Goal: Task Accomplishment & Management: Manage account settings

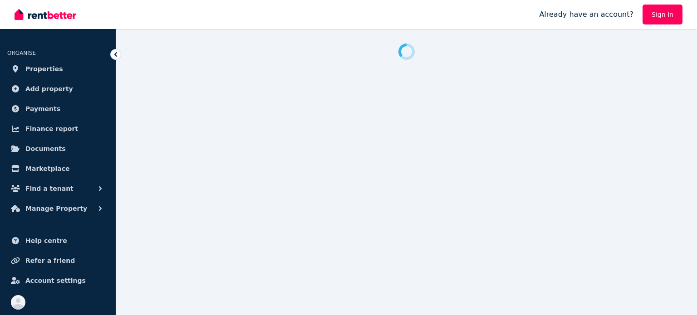
click at [658, 11] on link "Sign In" at bounding box center [663, 15] width 40 height 20
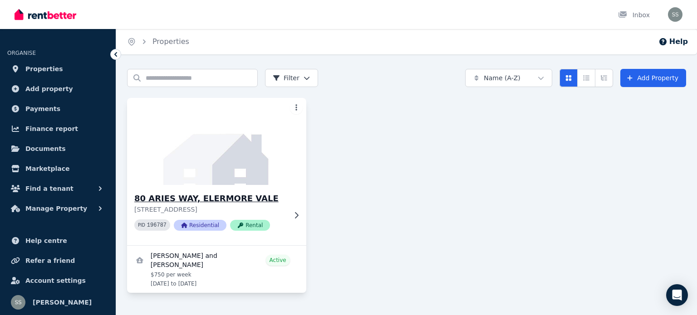
click at [267, 187] on div "80 ARIES WAY, ELERMORE VALE [STREET_ADDRESS] PID 196787 Residential Rental" at bounding box center [216, 215] width 179 height 60
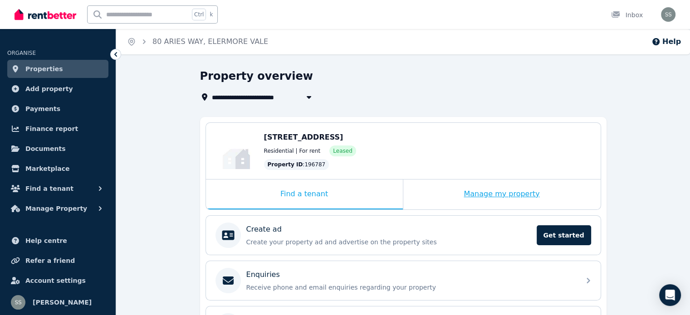
click at [519, 197] on div "Manage my property" at bounding box center [501, 195] width 197 height 30
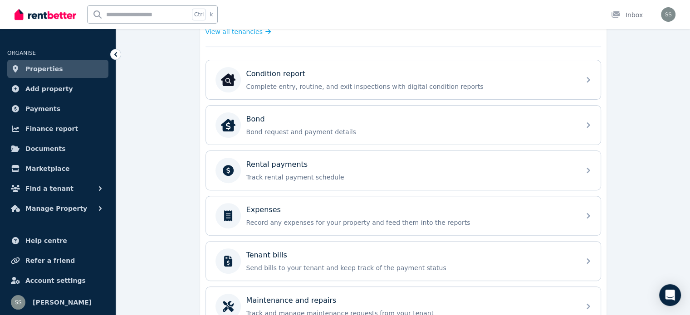
scroll to position [365, 0]
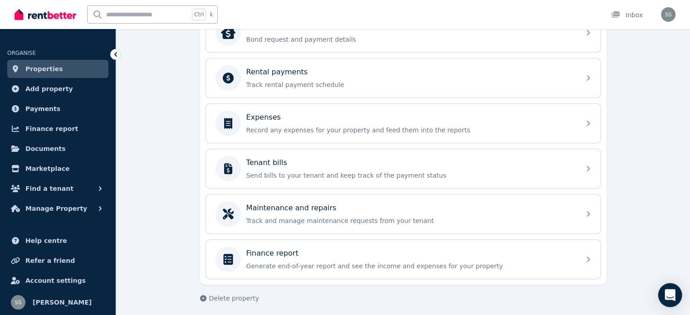
click at [672, 295] on icon "Open Intercom Messenger" at bounding box center [670, 296] width 10 height 12
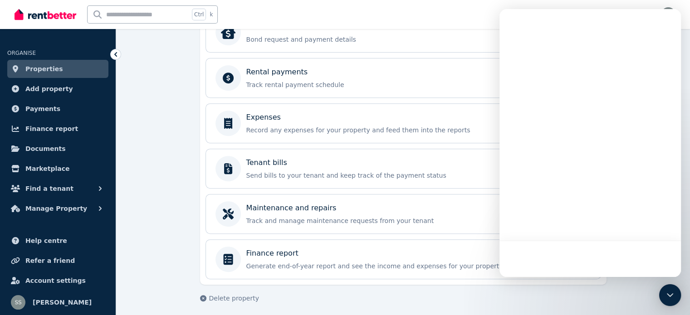
scroll to position [0, 0]
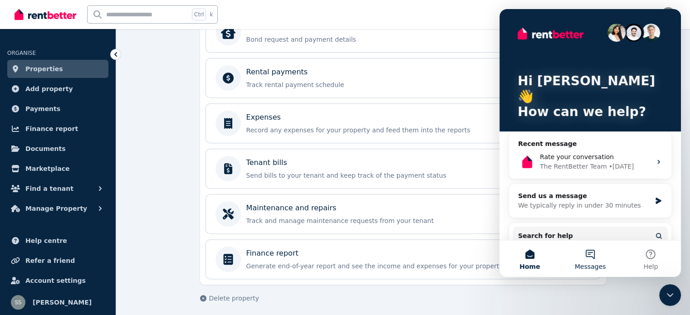
click at [589, 255] on button "Messages" at bounding box center [590, 259] width 60 height 36
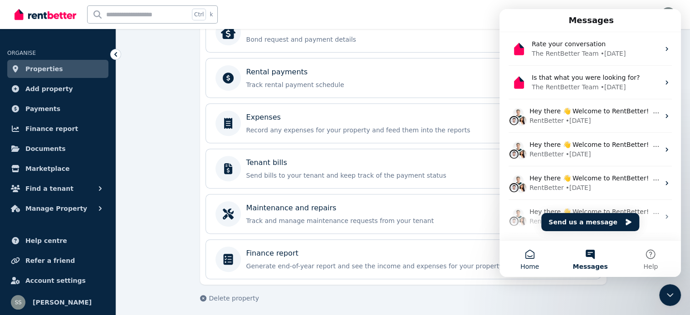
click at [533, 254] on button "Home" at bounding box center [530, 259] width 60 height 36
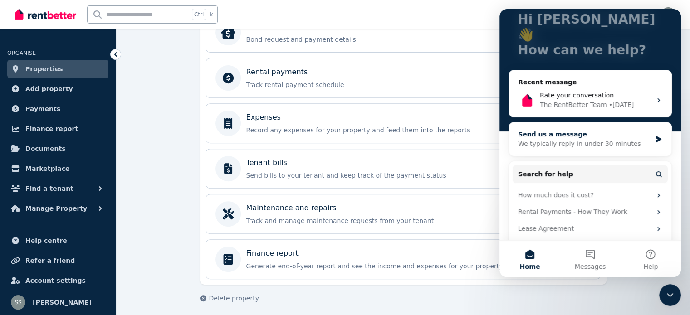
scroll to position [68, 0]
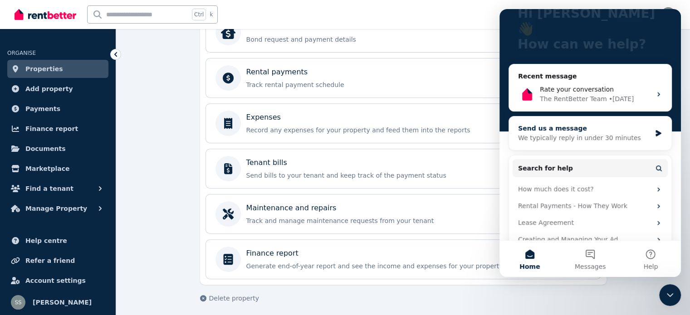
click at [599, 124] on div "Send us a message" at bounding box center [584, 129] width 133 height 10
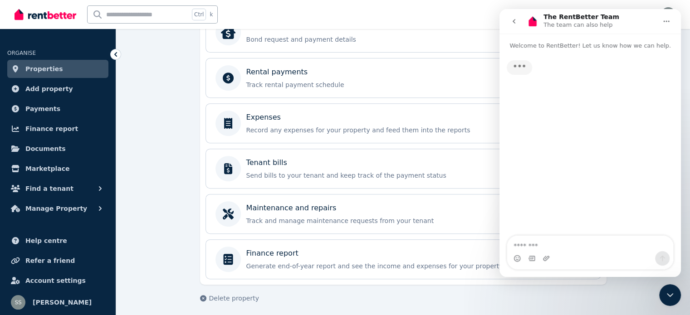
scroll to position [0, 0]
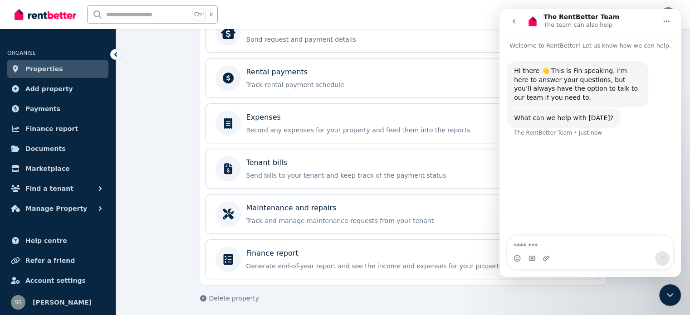
click at [543, 245] on textarea "Message…" at bounding box center [590, 243] width 166 height 15
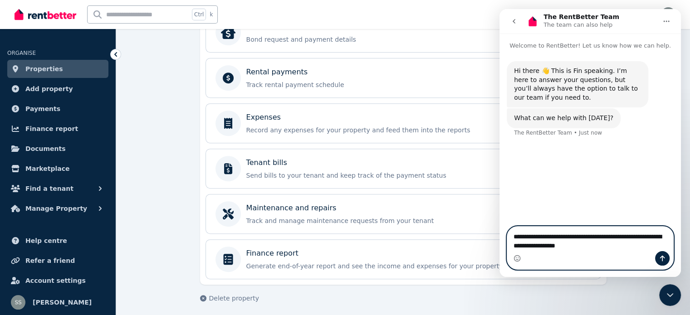
type textarea "**********"
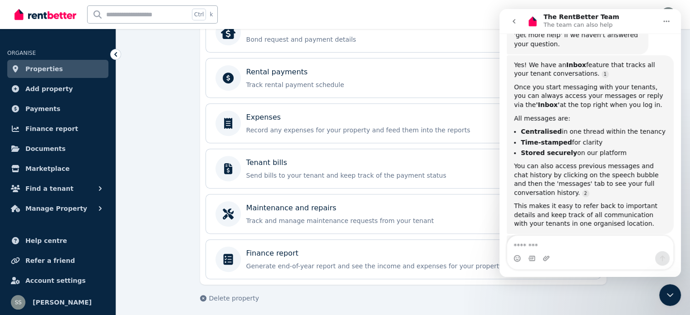
scroll to position [171, 0]
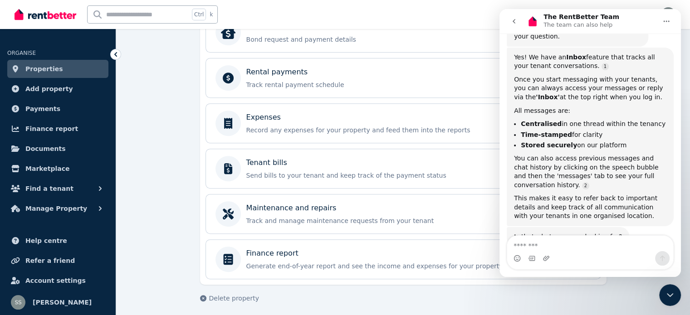
click at [184, 149] on div "**********" at bounding box center [403, 11] width 574 height 615
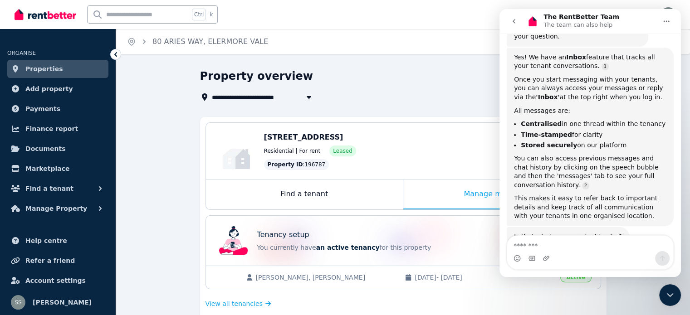
scroll to position [0, 0]
click at [380, 98] on div "**********" at bounding box center [400, 97] width 401 height 11
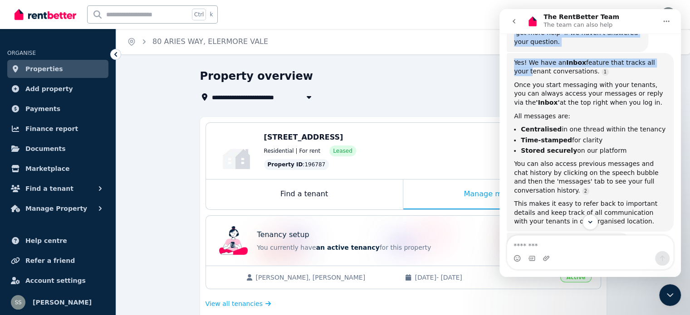
drag, startPoint x: 641, startPoint y: 21, endPoint x: 950, endPoint y: 88, distance: 315.6
click html "The RentBetter Team The team can also help Welcome to RentBetter! Let us know h…"
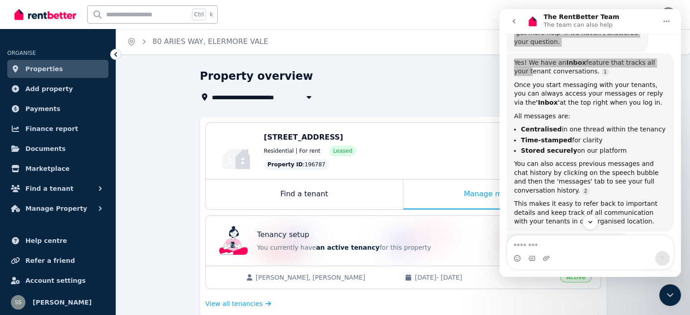
click at [427, 87] on div "**********" at bounding box center [400, 86] width 401 height 34
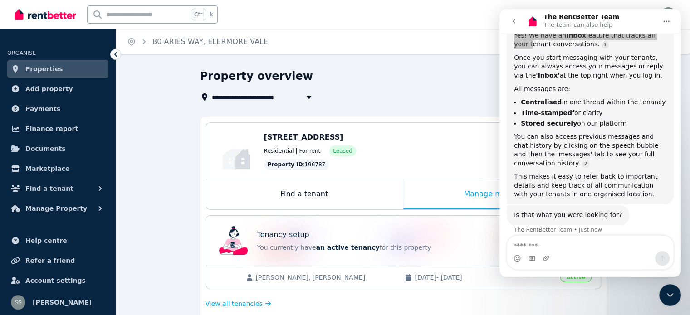
click at [520, 23] on button "go back" at bounding box center [514, 21] width 17 height 17
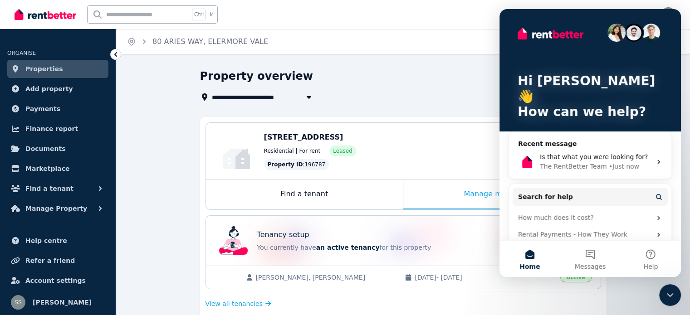
scroll to position [0, 0]
click at [673, 295] on icon "Close Intercom Messenger" at bounding box center [670, 295] width 11 height 11
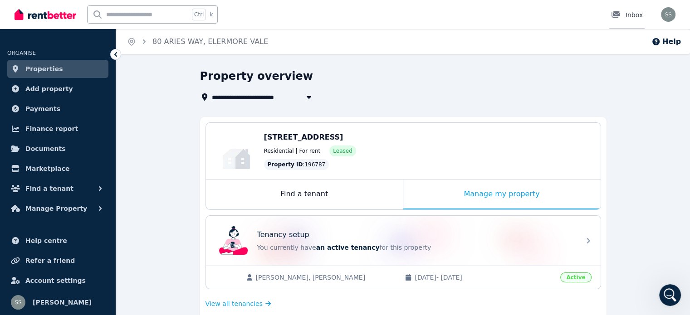
click at [628, 12] on div "Inbox" at bounding box center [627, 14] width 32 height 9
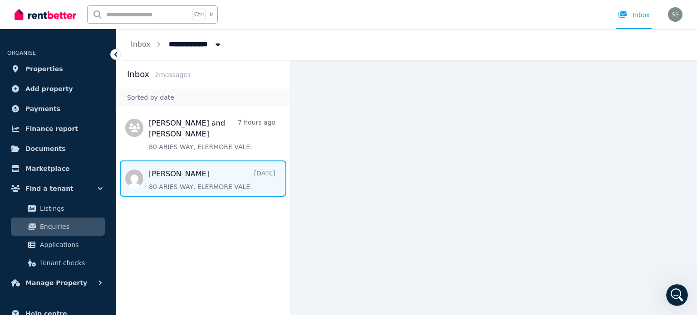
click at [222, 176] on span "Message list" at bounding box center [203, 179] width 174 height 36
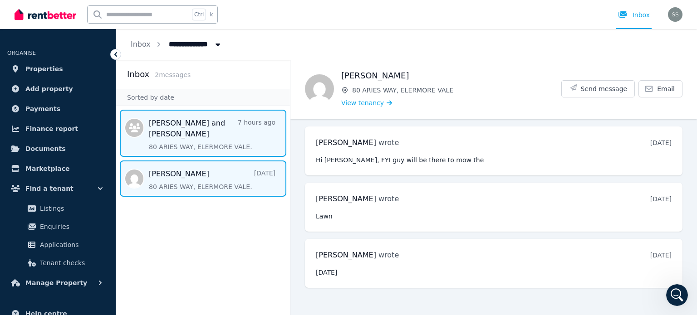
click at [212, 139] on span "Message list" at bounding box center [203, 133] width 174 height 47
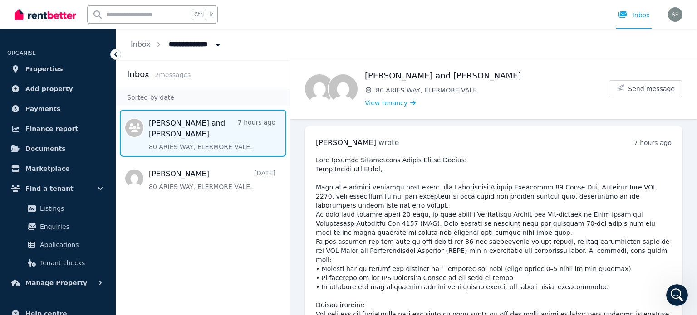
click at [167, 240] on aside "Inbox 2 message s Sorted by date [PERSON_NAME] and [PERSON_NAME] 7 hours ago 80…" at bounding box center [203, 187] width 174 height 255
click at [163, 74] on span "2 message s" at bounding box center [173, 74] width 36 height 7
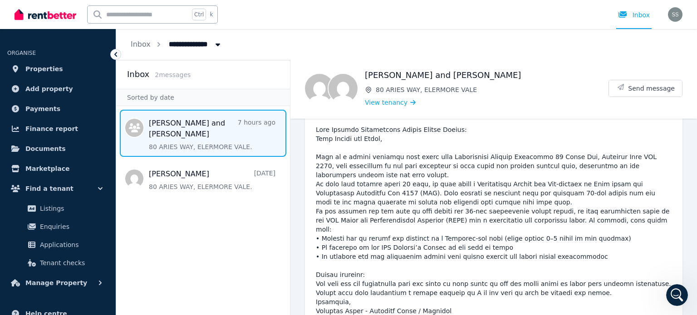
scroll to position [39, 0]
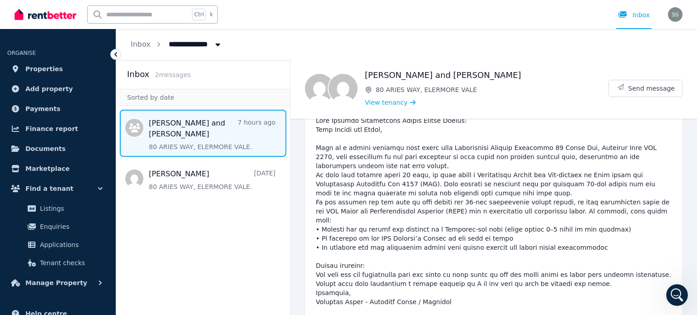
click at [136, 77] on h2 "Inbox" at bounding box center [138, 74] width 22 height 13
click at [144, 43] on link "Inbox" at bounding box center [141, 44] width 20 height 9
click at [675, 291] on icon "Open Intercom Messenger" at bounding box center [677, 295] width 15 height 15
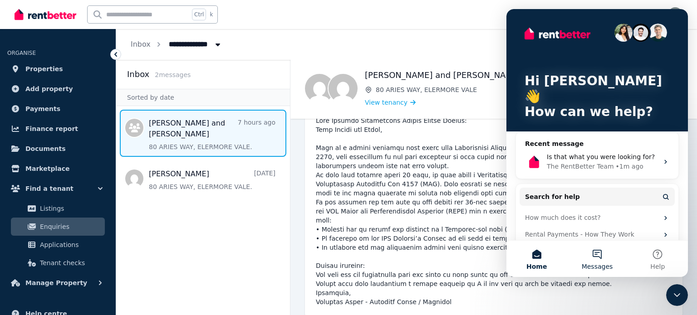
click at [599, 254] on button "Messages" at bounding box center [597, 259] width 60 height 36
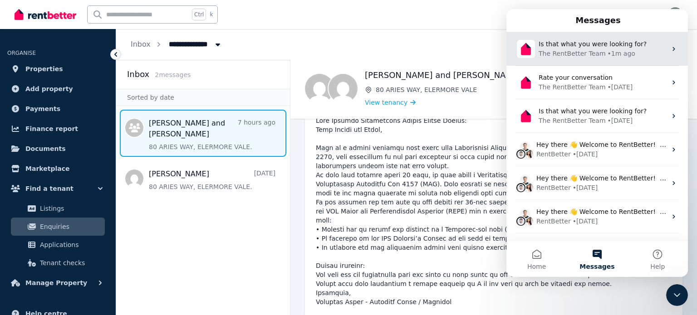
click at [565, 49] on div "The RentBetter Team" at bounding box center [572, 54] width 67 height 10
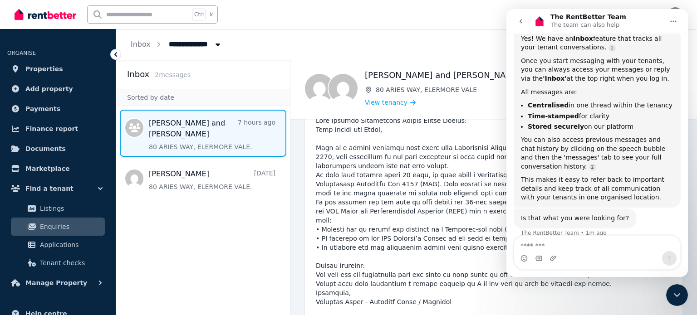
scroll to position [192, 0]
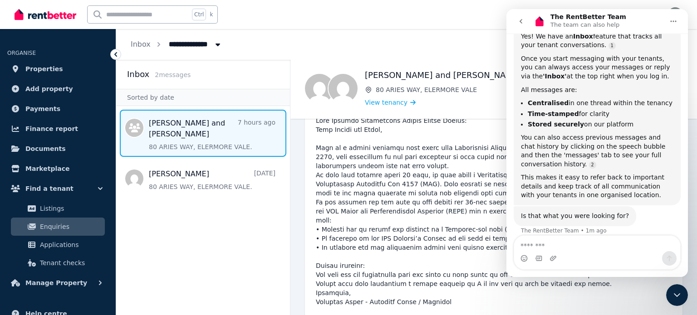
click at [573, 244] on textarea "Message…" at bounding box center [597, 243] width 166 height 15
type textarea "**********"
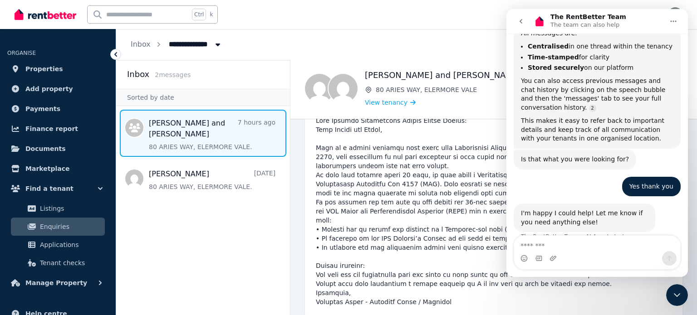
scroll to position [255, 0]
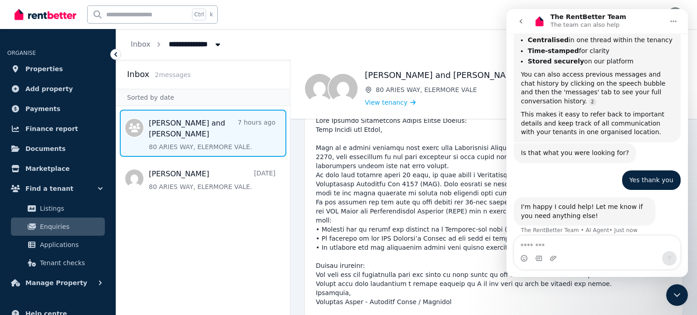
click at [245, 239] on aside "Inbox 2 message s Sorted by date [PERSON_NAME] and [PERSON_NAME] 7 hours ago 80…" at bounding box center [203, 187] width 174 height 255
click at [683, 293] on div "Close Intercom Messenger" at bounding box center [677, 296] width 22 height 22
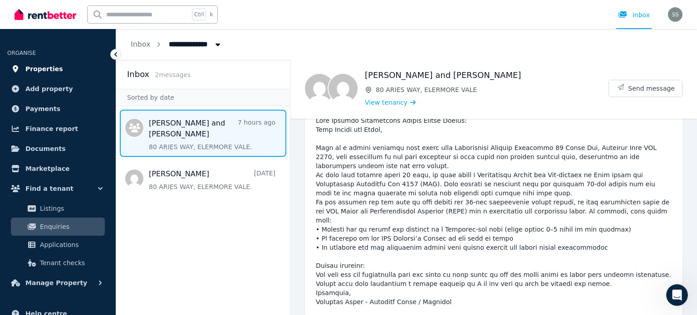
click at [48, 70] on span "Properties" at bounding box center [44, 69] width 38 height 11
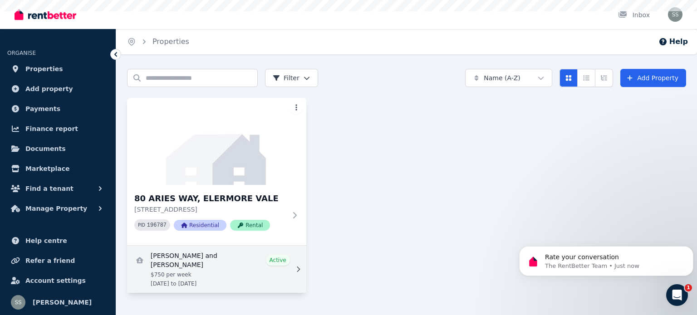
scroll to position [330, 0]
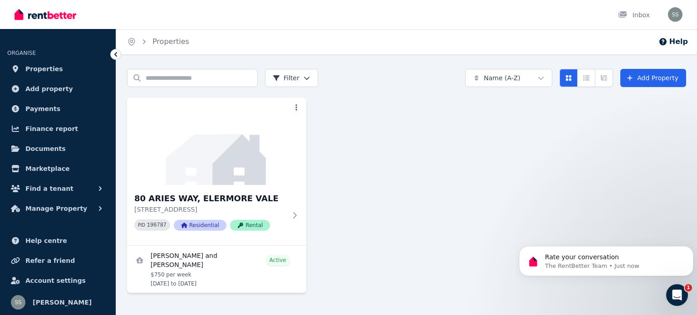
click at [677, 294] on icon "Open Intercom Messenger" at bounding box center [677, 295] width 15 height 15
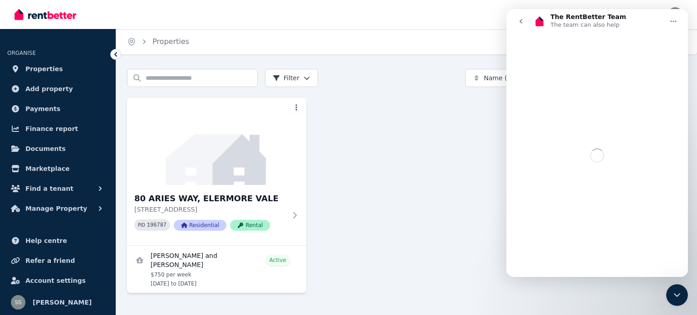
click at [439, 224] on div "80 ARIES WAY, ELERMORE VALE [STREET_ADDRESS] PID 196787 Residential Rental [PER…" at bounding box center [406, 195] width 559 height 195
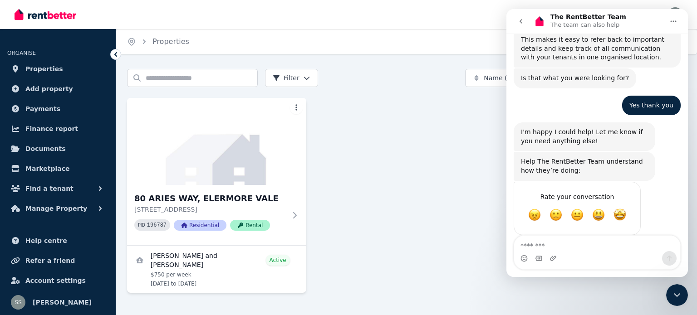
click at [518, 18] on icon "go back" at bounding box center [520, 21] width 7 height 7
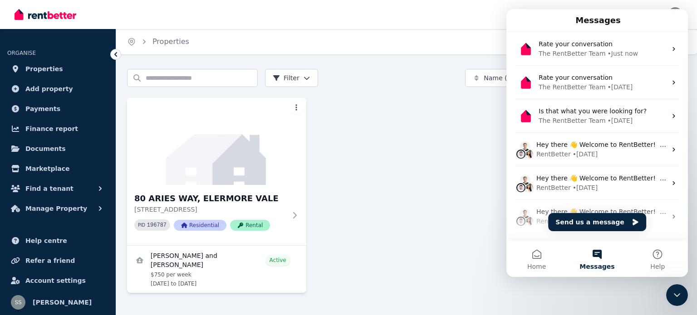
click at [423, 228] on div "80 ARIES WAY, ELERMORE VALE [STREET_ADDRESS] PID 196787 Residential Rental [PER…" at bounding box center [406, 195] width 559 height 195
click at [673, 291] on icon "Close Intercom Messenger" at bounding box center [677, 295] width 11 height 11
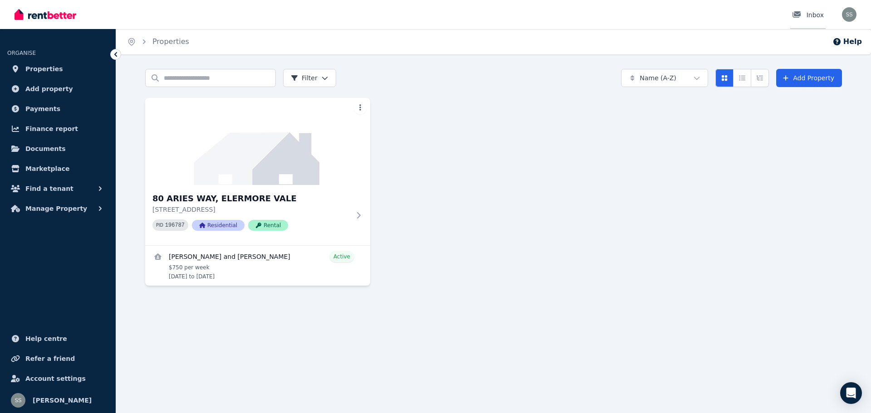
click at [800, 12] on icon at bounding box center [797, 14] width 8 height 6
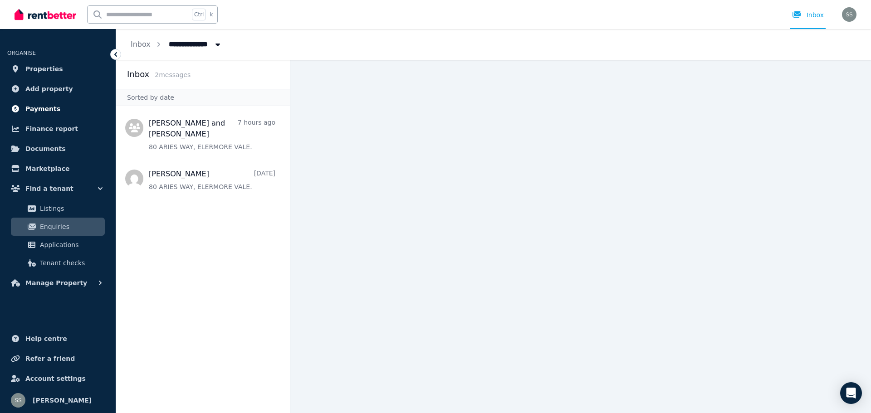
click at [45, 110] on span "Payments" at bounding box center [42, 108] width 35 height 11
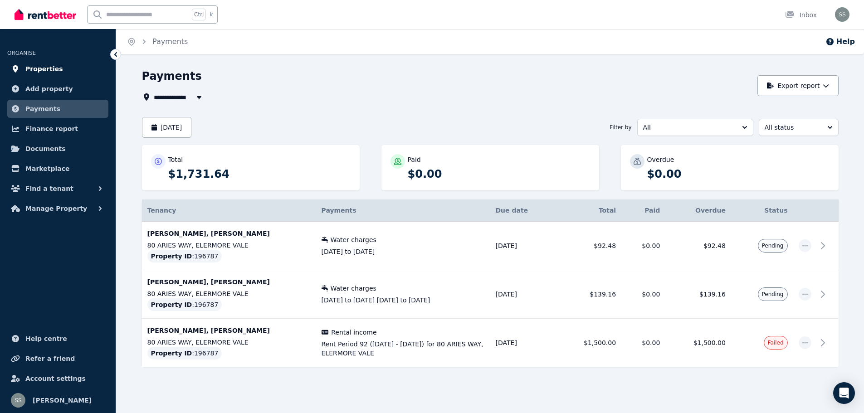
click at [40, 66] on span "Properties" at bounding box center [44, 69] width 38 height 11
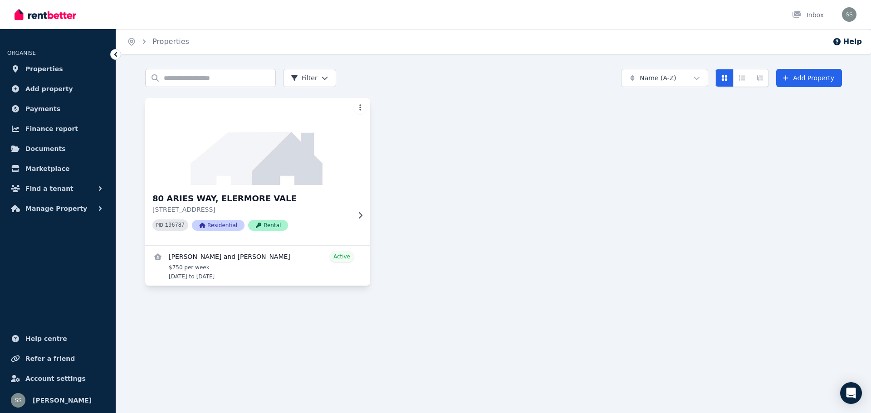
click at [253, 197] on h3 "80 ARIES WAY, ELERMORE VALE" at bounding box center [251, 198] width 198 height 13
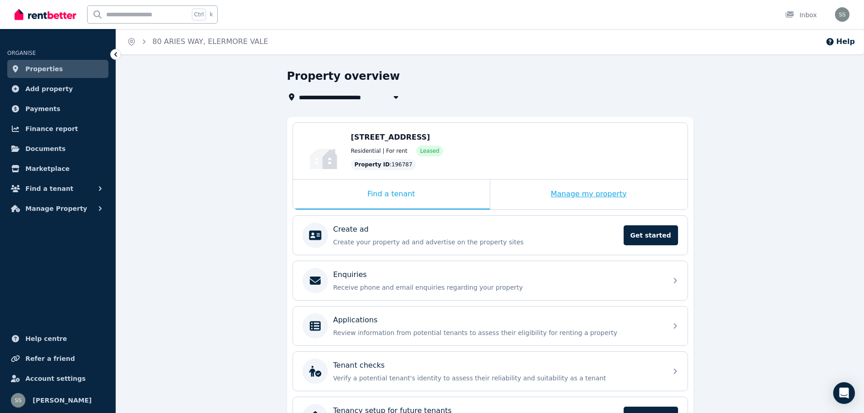
click at [578, 187] on div "Manage my property" at bounding box center [589, 195] width 197 height 30
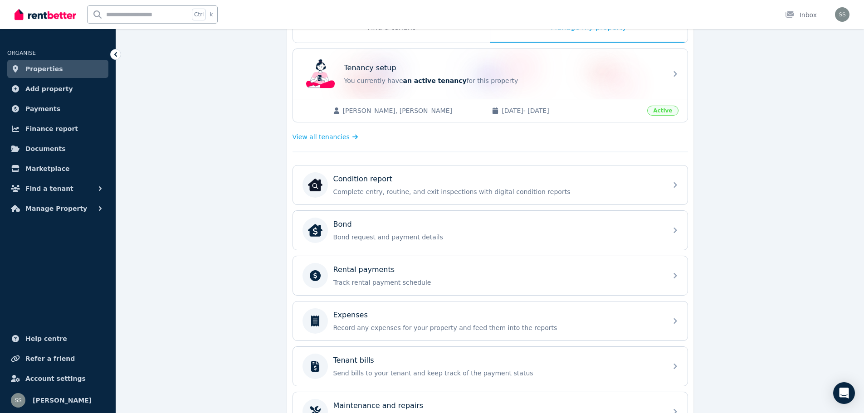
scroll to position [182, 0]
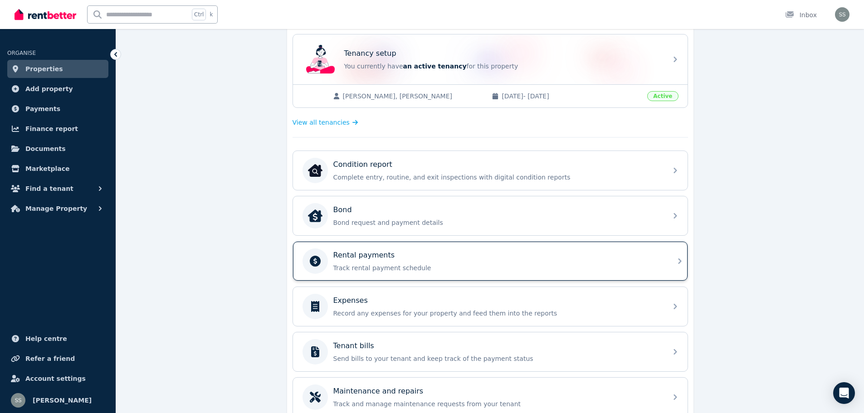
click at [550, 265] on p "Track rental payment schedule" at bounding box center [498, 268] width 329 height 9
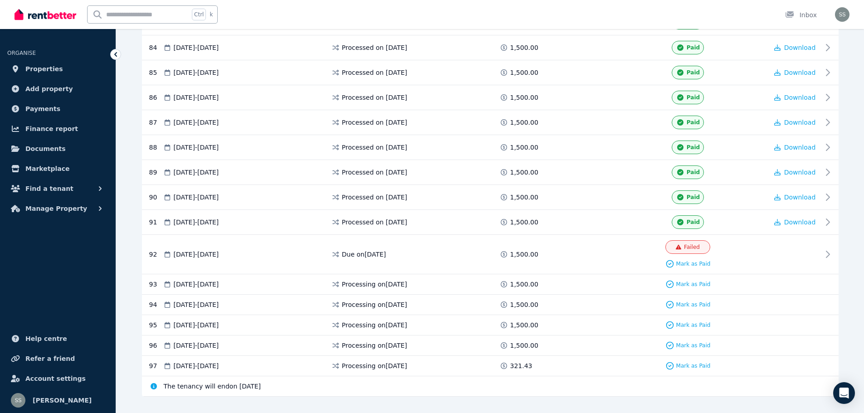
scroll to position [2290, 0]
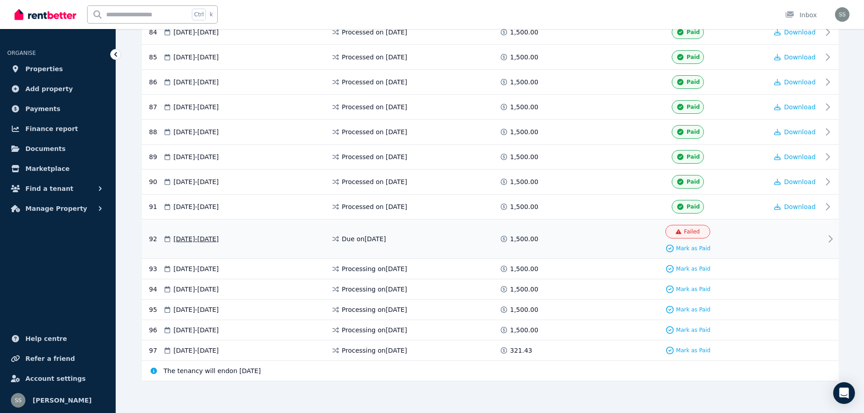
click at [681, 226] on span "Failed" at bounding box center [688, 232] width 45 height 14
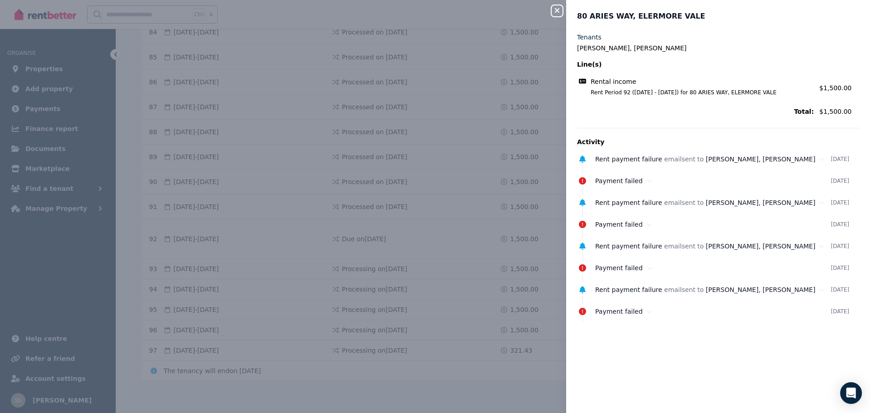
click at [478, 376] on div "Close panel 80 ARIES WAY, ELERMORE VALE Tenants Hayden Sherlock, Brett Taylor L…" at bounding box center [435, 206] width 871 height 413
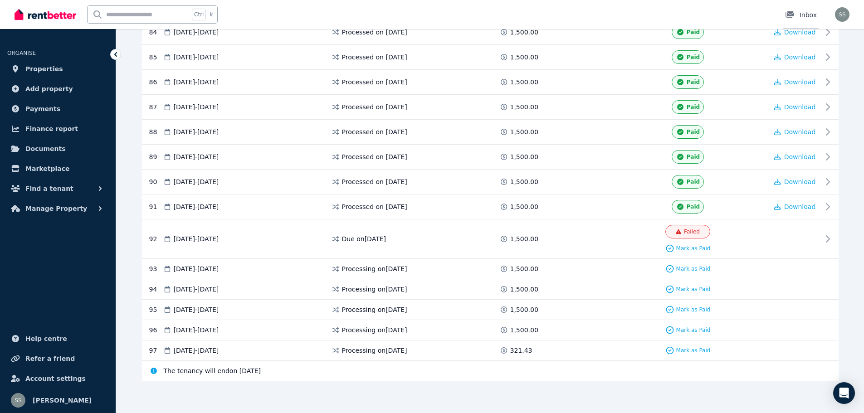
click at [808, 10] on link "Inbox" at bounding box center [801, 14] width 35 height 29
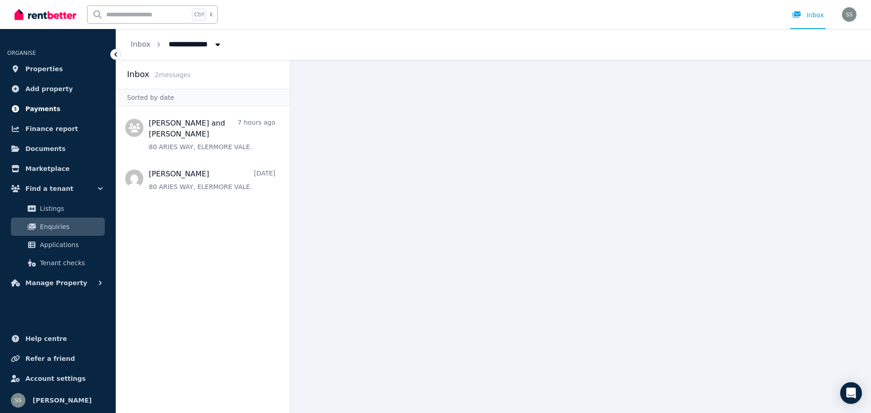
click at [45, 105] on span "Payments" at bounding box center [42, 108] width 35 height 11
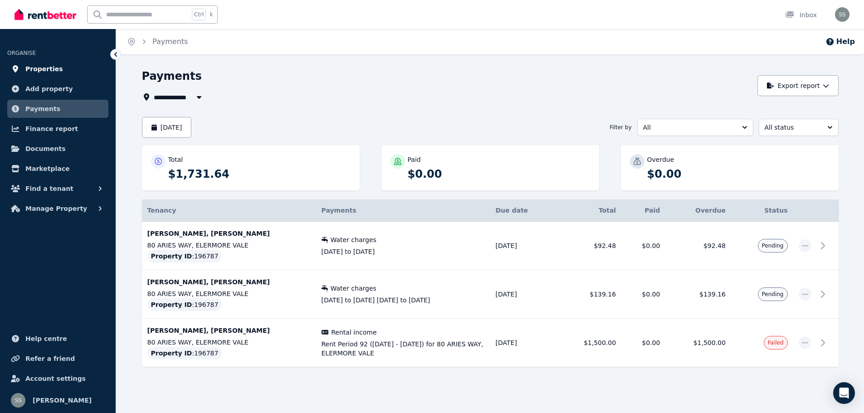
click at [39, 65] on span "Properties" at bounding box center [44, 69] width 38 height 11
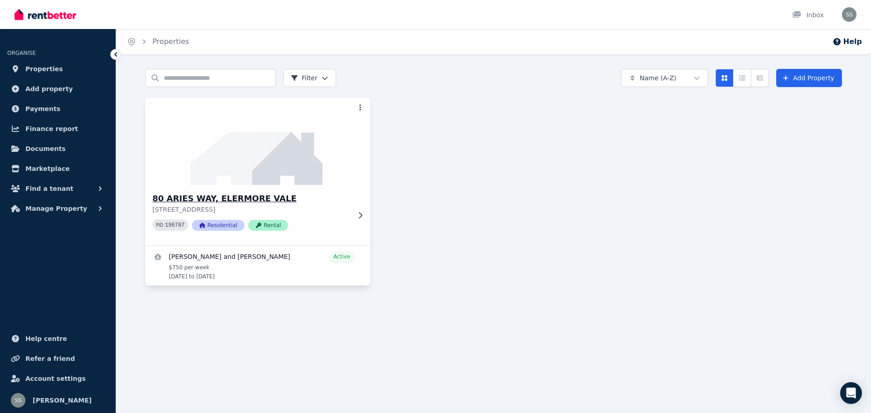
click at [246, 192] on div "80 ARIES WAY, ELERMORE VALE [STREET_ADDRESS] PID 196787 Residential Rental" at bounding box center [257, 215] width 225 height 60
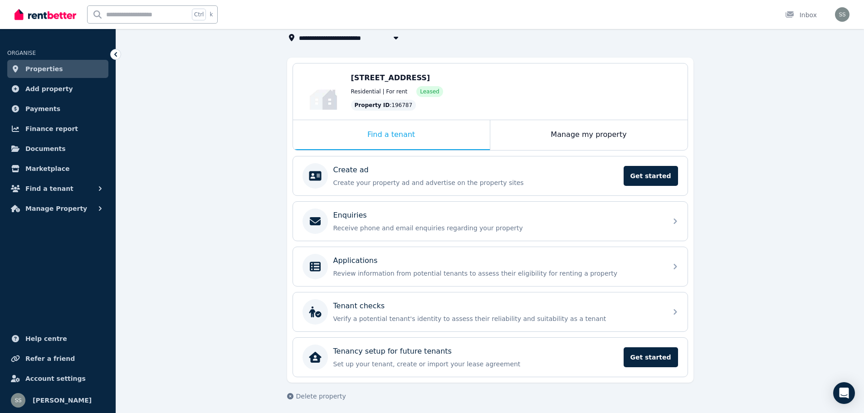
scroll to position [64, 0]
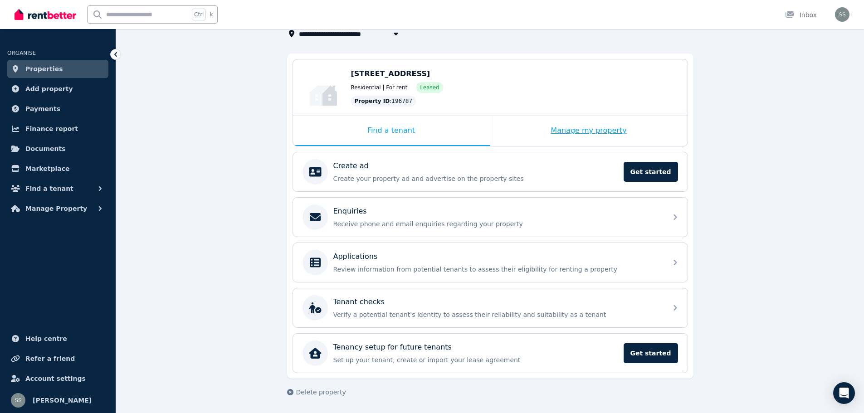
click at [586, 133] on div "Manage my property" at bounding box center [589, 131] width 197 height 30
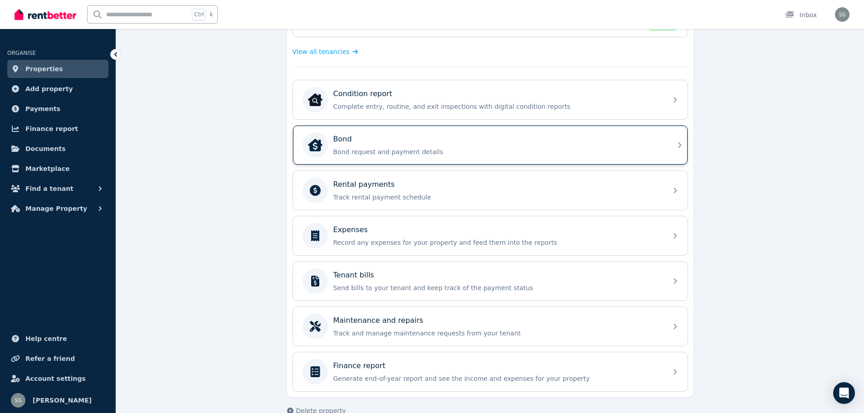
scroll to position [271, 0]
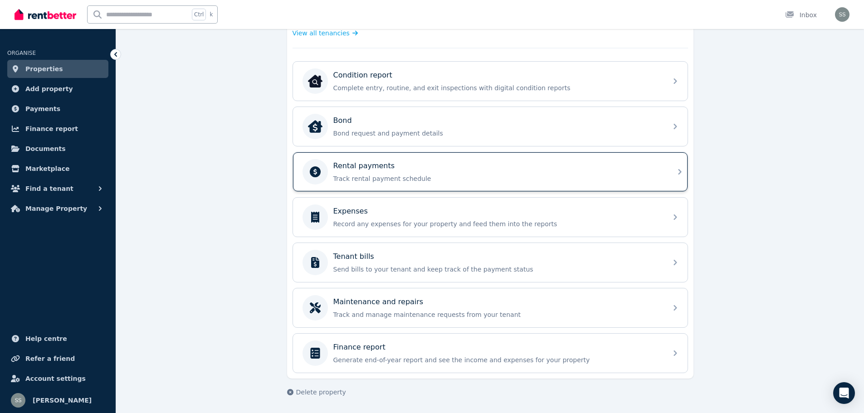
click at [384, 170] on p "Rental payments" at bounding box center [365, 166] width 62 height 11
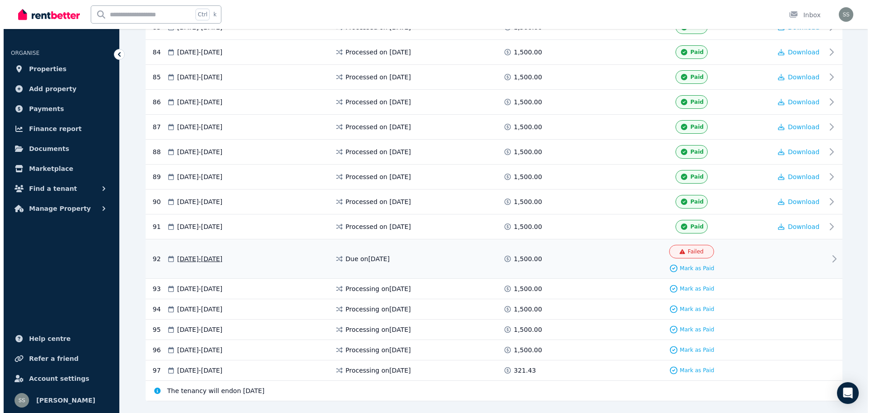
scroll to position [2290, 0]
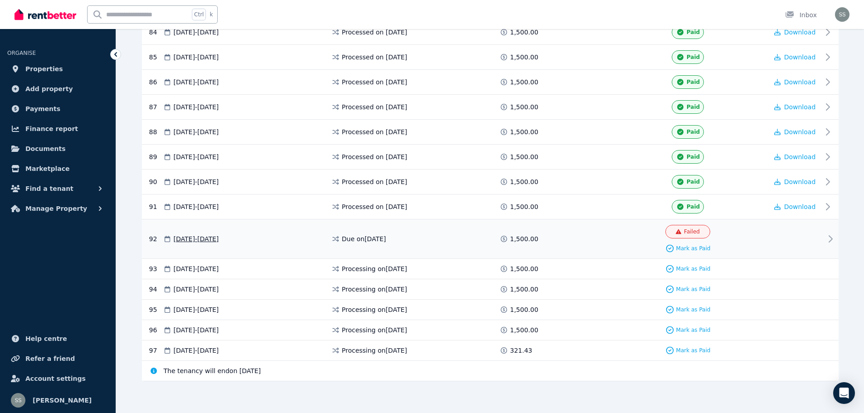
drag, startPoint x: 399, startPoint y: 237, endPoint x: 343, endPoint y: 239, distance: 56.7
click at [343, 239] on span "Due on 20 Aug 2025" at bounding box center [364, 239] width 44 height 9
copy span "Due on 20 Aug 2025"
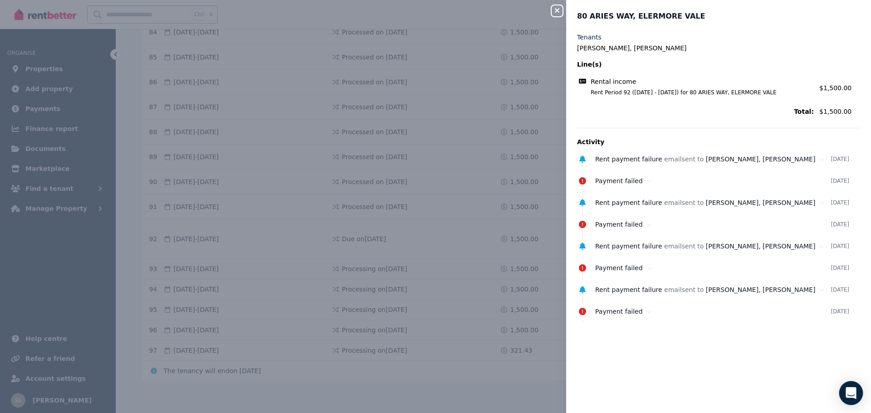
click at [853, 394] on icon "Open Intercom Messenger" at bounding box center [851, 394] width 10 height 12
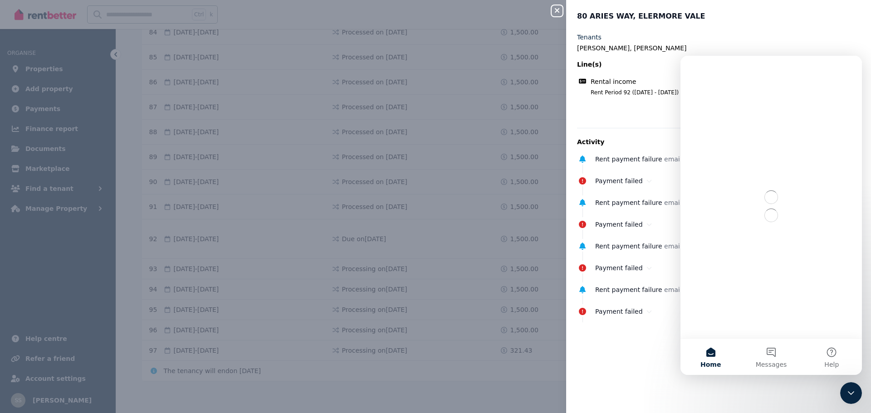
scroll to position [0, 0]
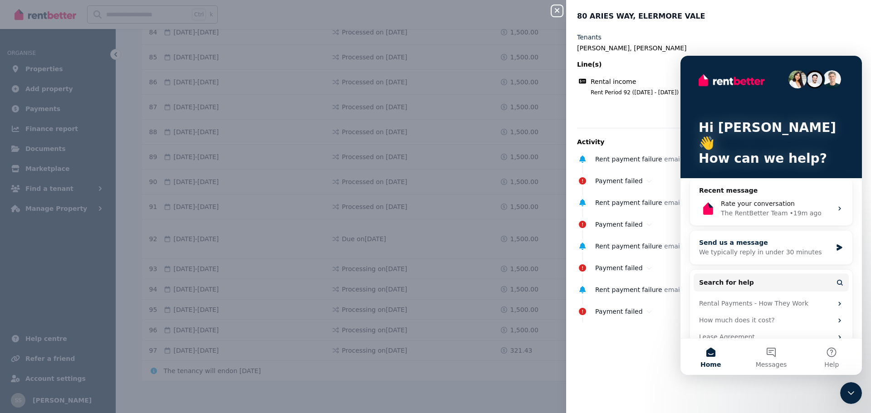
click at [794, 248] on div "We typically reply in under 30 minutes" at bounding box center [765, 253] width 133 height 10
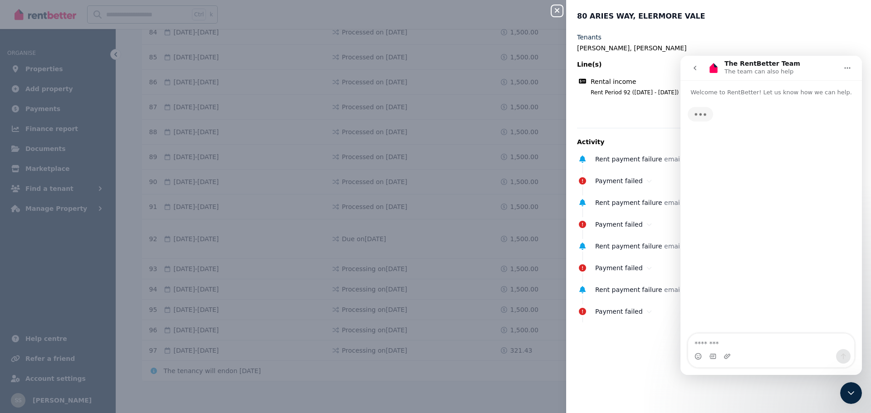
click at [715, 343] on textarea "Message…" at bounding box center [771, 341] width 166 height 15
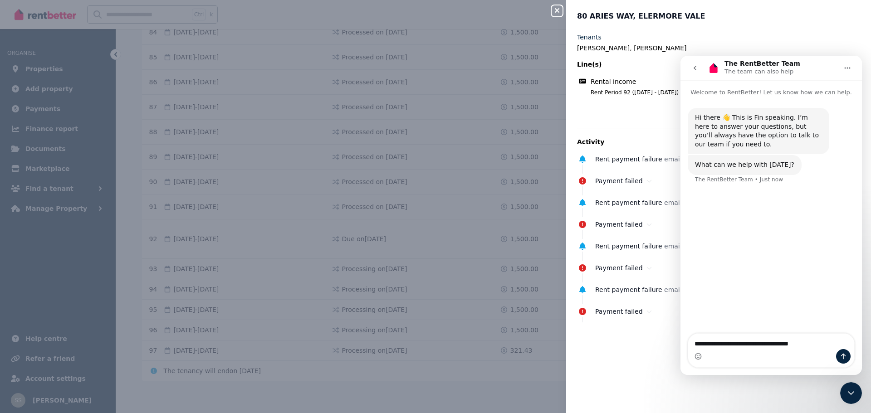
drag, startPoint x: 814, startPoint y: 344, endPoint x: 788, endPoint y: 347, distance: 25.6
click at [788, 347] on textarea "**********" at bounding box center [771, 341] width 166 height 15
click at [778, 346] on textarea "**********" at bounding box center [771, 341] width 166 height 15
drag, startPoint x: 814, startPoint y: 345, endPoint x: 790, endPoint y: 348, distance: 24.7
click at [790, 348] on textarea "**********" at bounding box center [771, 341] width 166 height 15
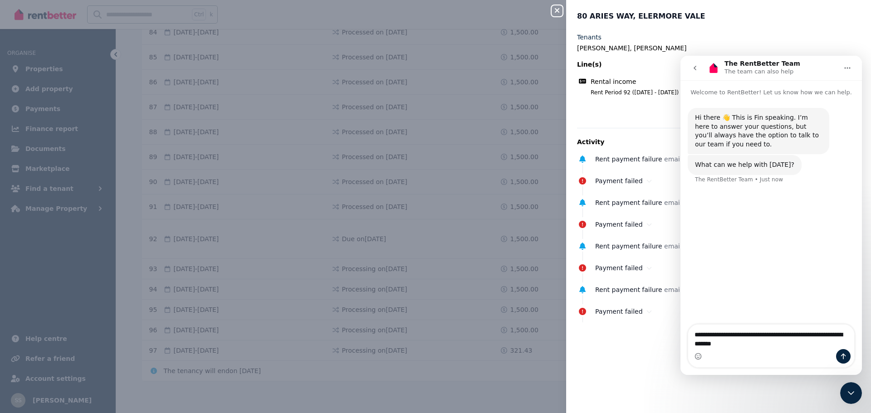
drag, startPoint x: 755, startPoint y: 342, endPoint x: 686, endPoint y: 329, distance: 70.2
click at [686, 329] on div "**********" at bounding box center [772, 346] width 182 height 44
type textarea "**********"
click at [649, 274] on div "Payment failed 8 Aug 2025" at bounding box center [713, 268] width 283 height 15
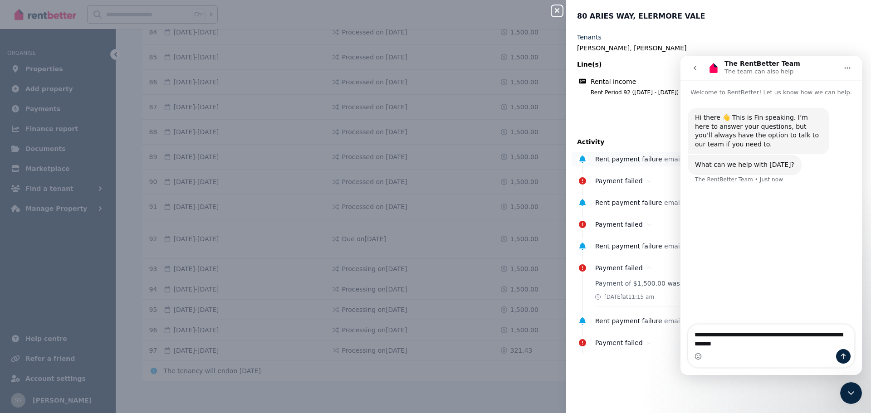
click at [634, 154] on div "Rent payment failure email sent to Brett Taylor, Hayden Sherlock 12 Aug 2025" at bounding box center [713, 159] width 283 height 15
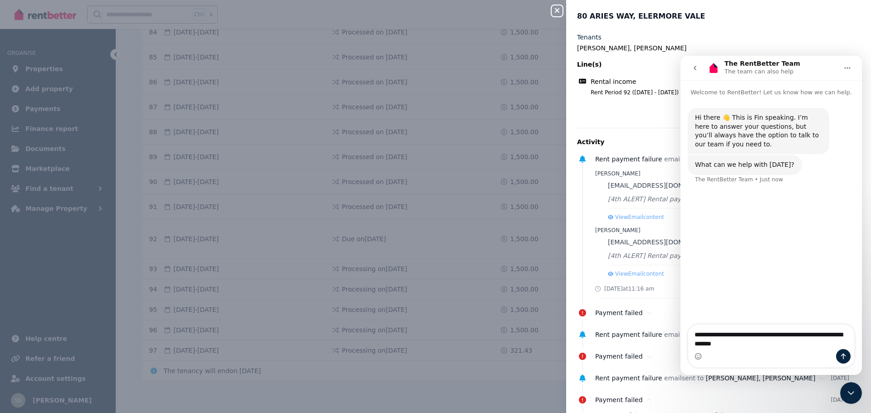
click at [694, 66] on icon "go back" at bounding box center [695, 67] width 7 height 7
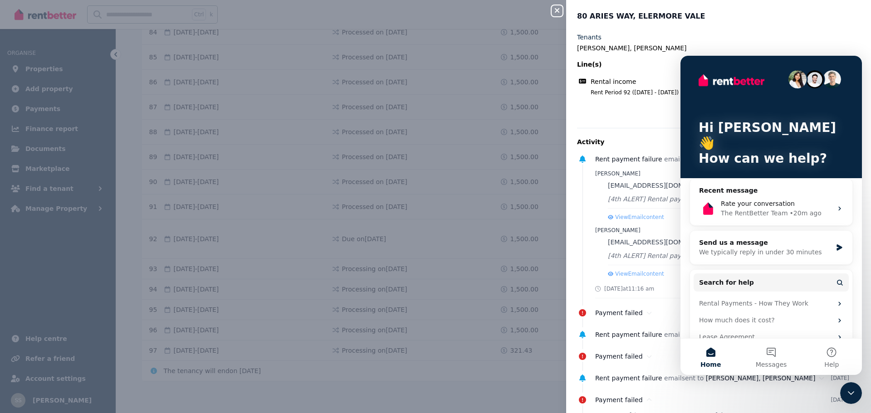
click at [824, 27] on div "80 ARIES WAY, ELERMORE VALE Tenants Hayden Sherlock, Brett Taylor Line(s) Renta…" at bounding box center [718, 206] width 305 height 413
click at [653, 135] on div "Activity Rent payment failure email sent to Brett Taylor, Hayden Sherlock 12 Au…" at bounding box center [718, 309] width 283 height 363
click at [851, 389] on icon "Close Intercom Messenger" at bounding box center [851, 393] width 11 height 11
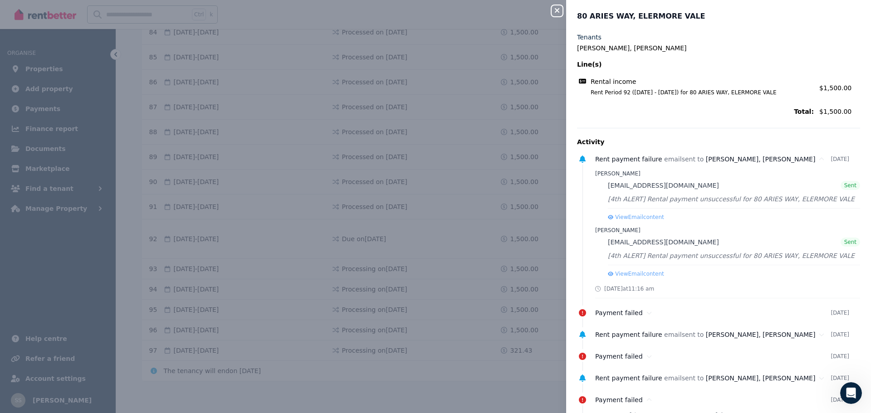
click at [852, 391] on icon "Open Intercom Messenger" at bounding box center [851, 393] width 15 height 15
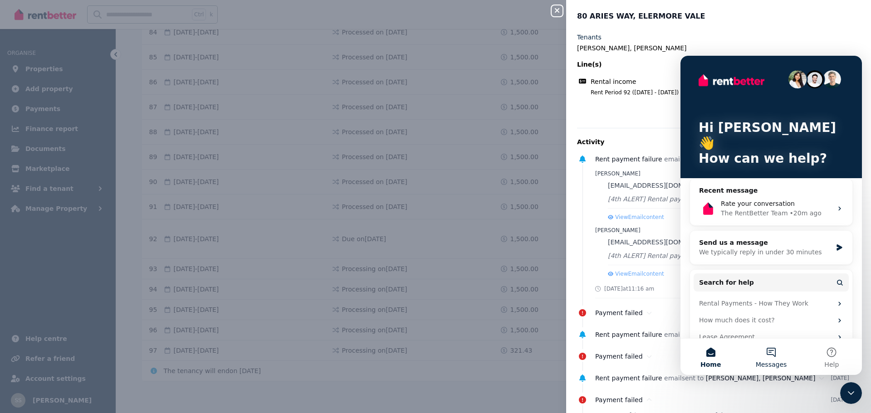
click at [774, 354] on button "Messages" at bounding box center [771, 357] width 60 height 36
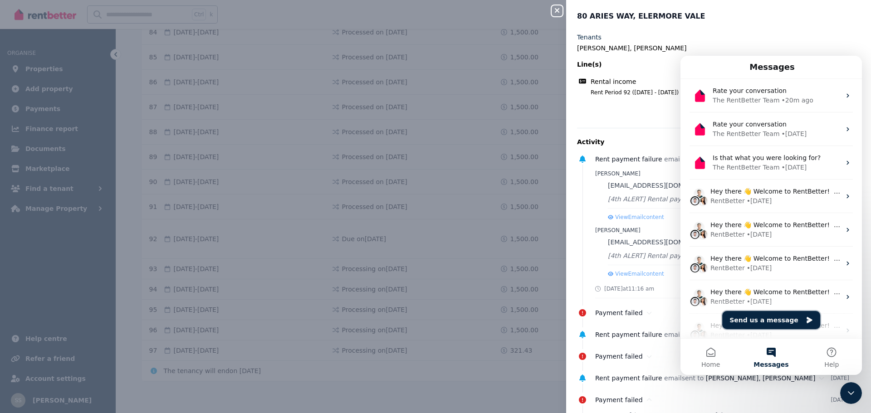
click at [770, 318] on button "Send us a message" at bounding box center [771, 320] width 98 height 18
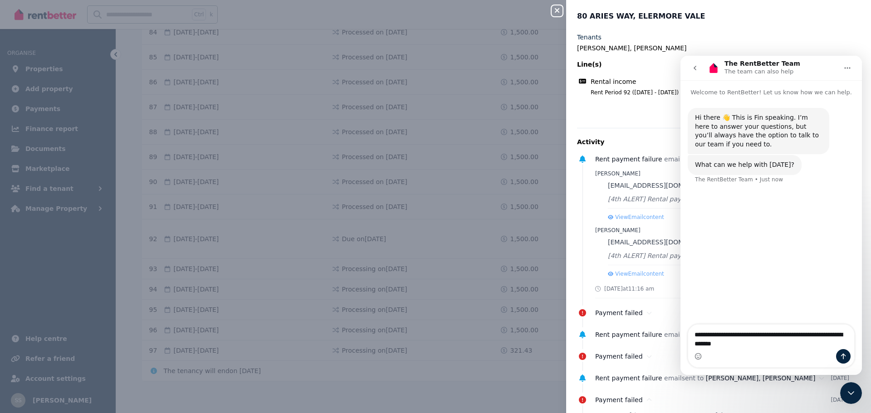
click at [751, 345] on textarea "**********" at bounding box center [771, 337] width 166 height 25
type textarea "**********"
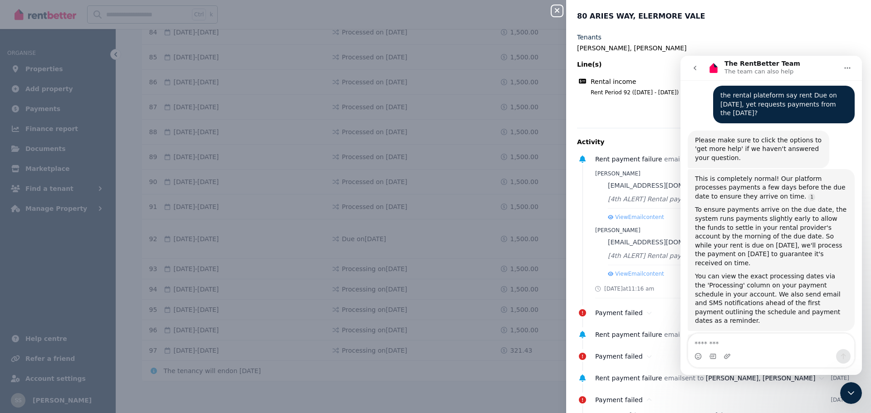
scroll to position [116, 0]
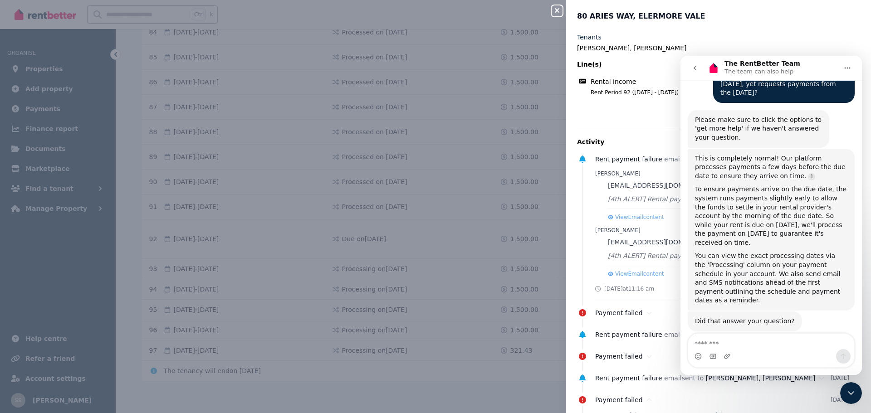
click at [746, 345] on textarea "Message…" at bounding box center [771, 341] width 166 height 15
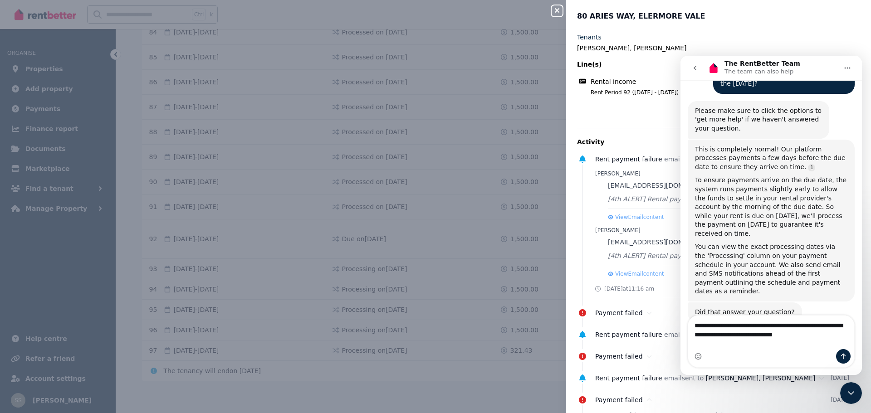
type textarea "**********"
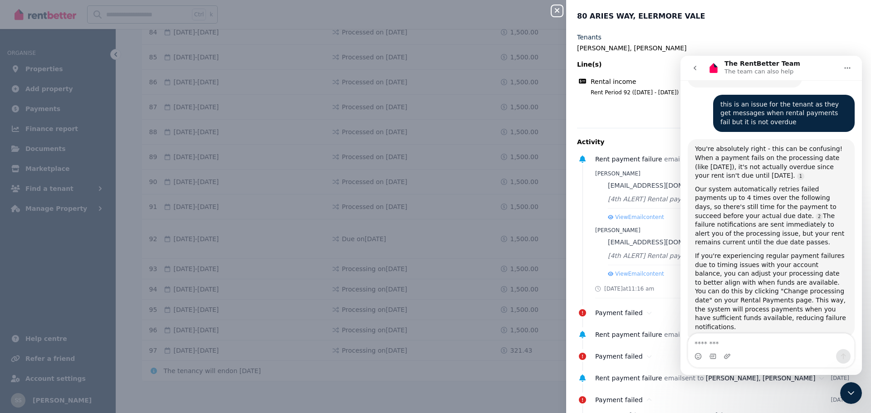
scroll to position [369, 0]
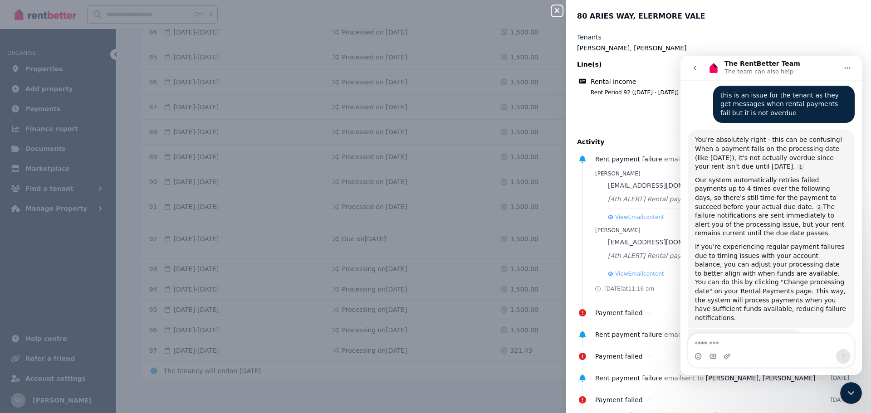
click at [722, 343] on textarea "Message…" at bounding box center [771, 341] width 166 height 15
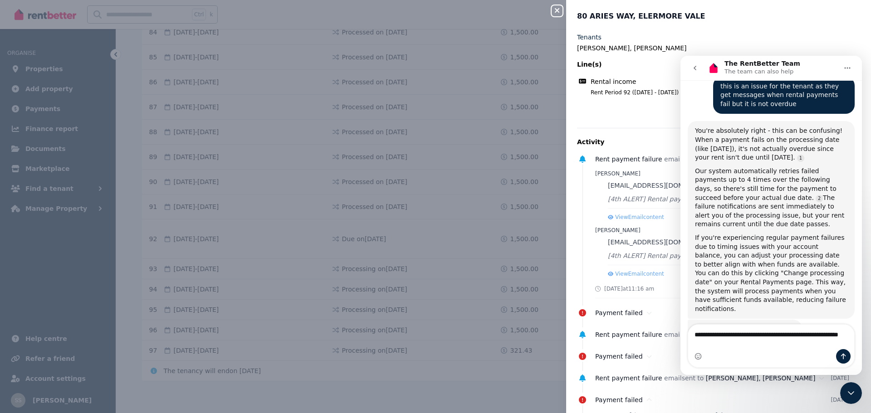
type textarea "**********"
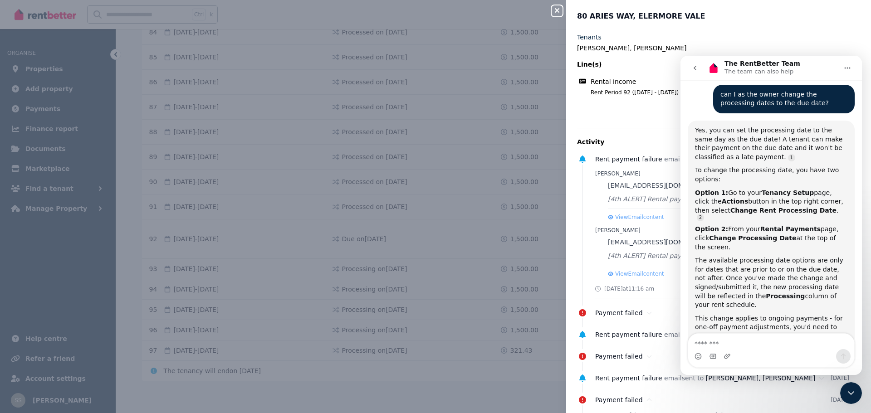
scroll to position [641, 0]
click at [766, 292] on b "Processing" at bounding box center [785, 295] width 39 height 7
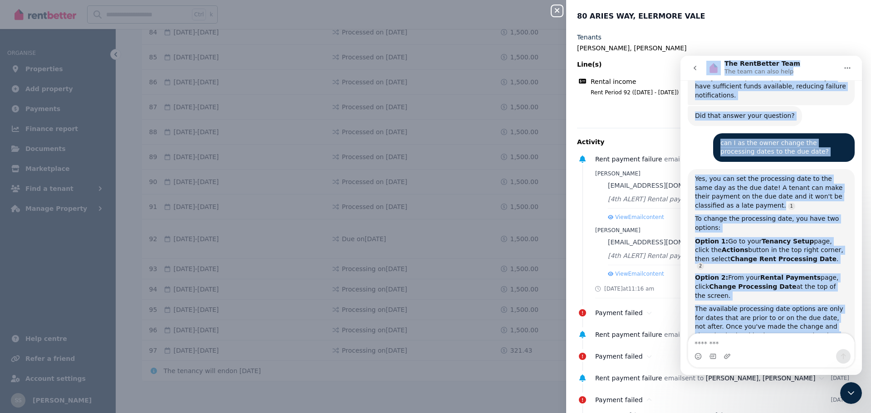
scroll to position [464, 0]
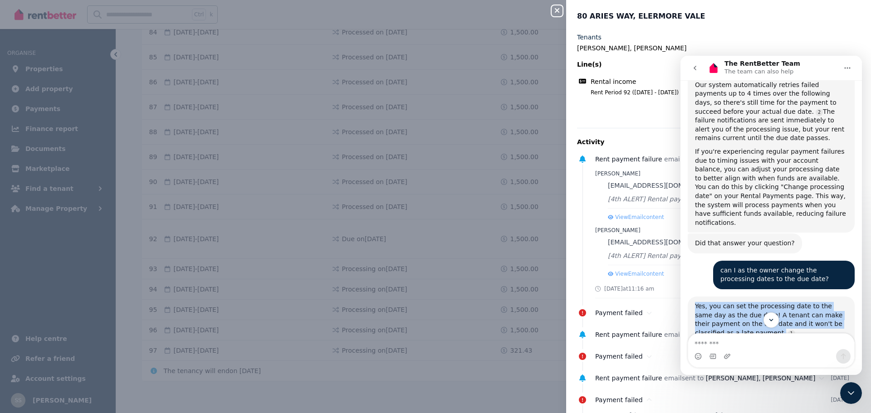
drag, startPoint x: 738, startPoint y: 287, endPoint x: 696, endPoint y: 269, distance: 46.5
click at [696, 302] on div "Yes, you can set the processing date to the same day as the due date! A tenant …" at bounding box center [771, 409] width 152 height 215
copy div "Yes, you can set the processing date to the same day as the due date! A tenant …"
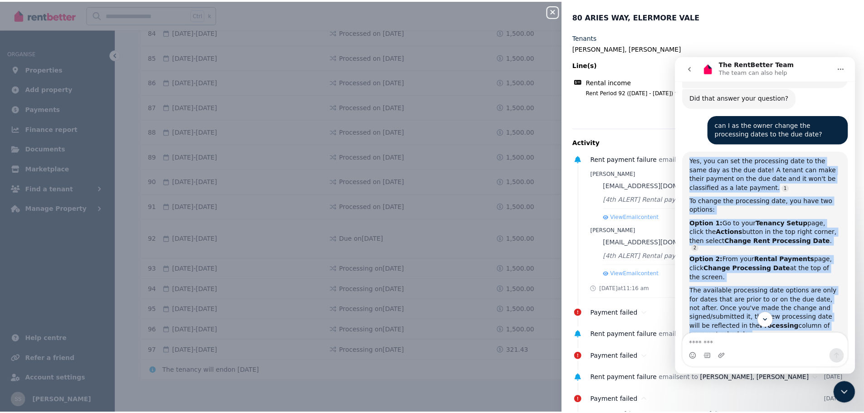
scroll to position [641, 0]
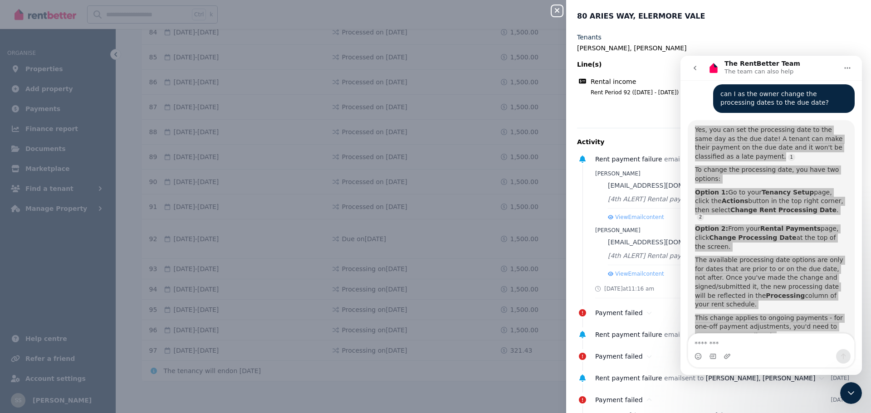
drag, startPoint x: 559, startPoint y: 10, endPoint x: 533, endPoint y: 63, distance: 58.7
click at [559, 10] on icon "button" at bounding box center [557, 10] width 11 height 7
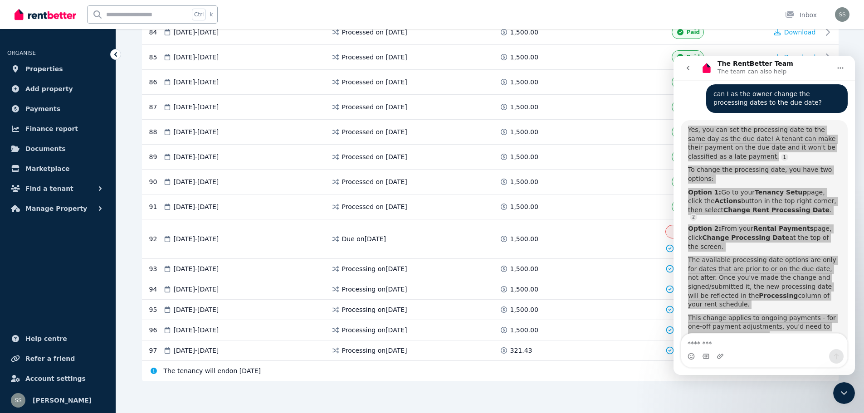
drag, startPoint x: 850, startPoint y: 397, endPoint x: 1665, endPoint y: 765, distance: 894.7
click at [850, 397] on div "Close Intercom Messenger" at bounding box center [845, 394] width 22 height 22
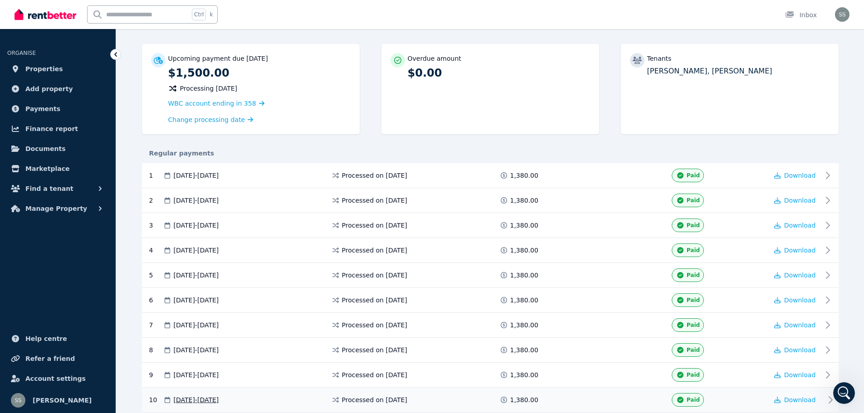
scroll to position [0, 0]
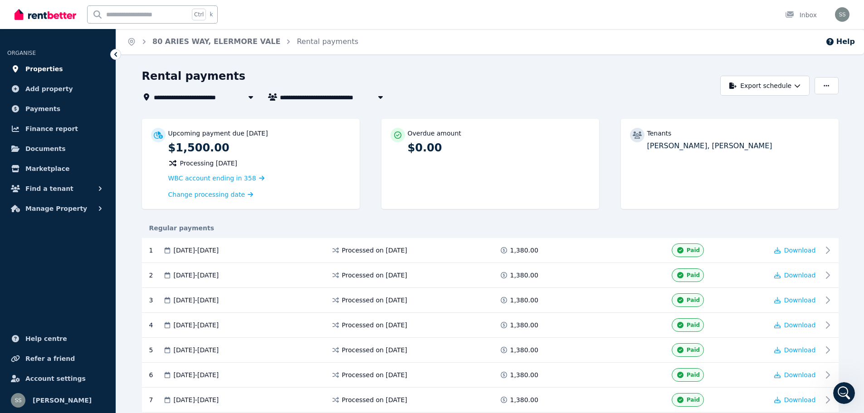
click at [47, 69] on span "Properties" at bounding box center [44, 69] width 38 height 11
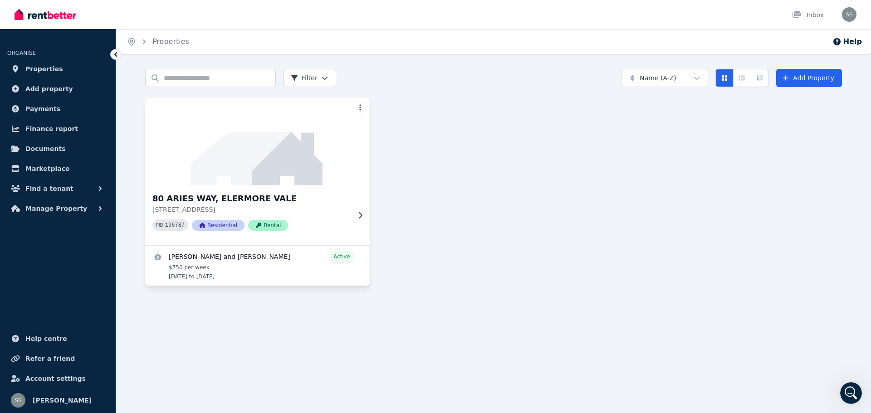
click at [345, 213] on p "[STREET_ADDRESS]" at bounding box center [251, 209] width 198 height 9
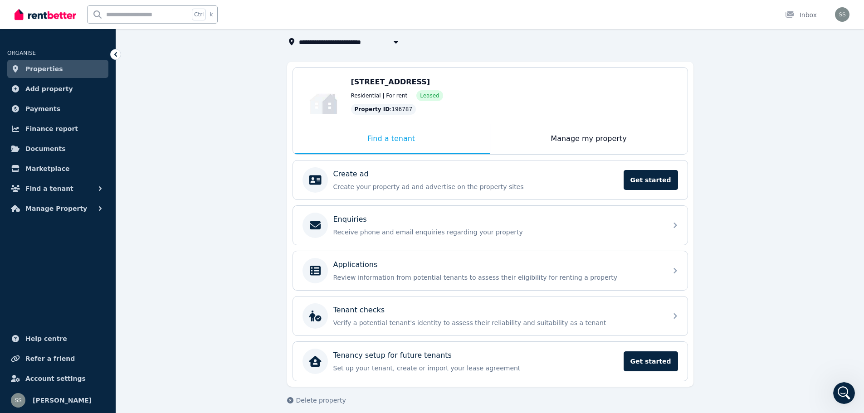
scroll to position [64, 0]
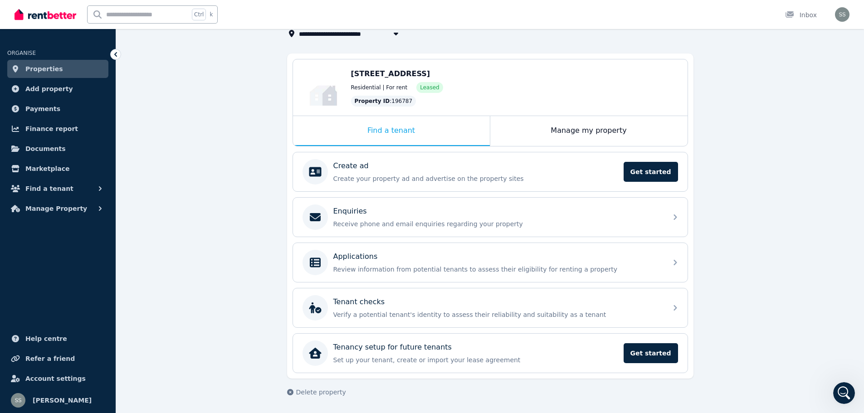
click at [51, 65] on span "Properties" at bounding box center [44, 69] width 38 height 11
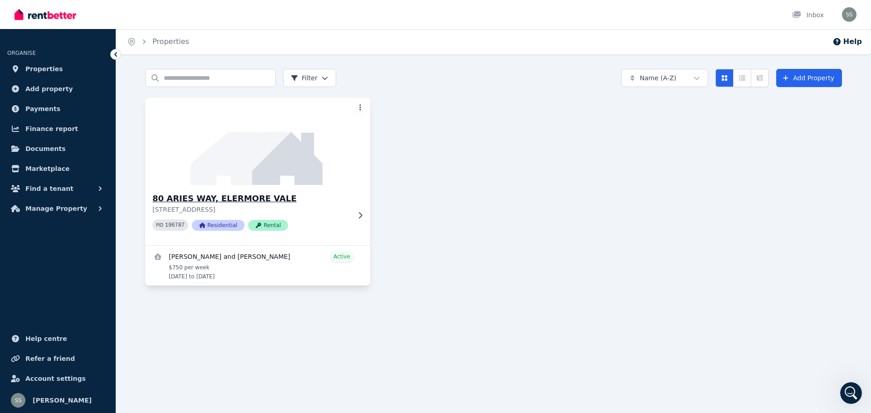
click at [360, 216] on icon at bounding box center [360, 215] width 9 height 7
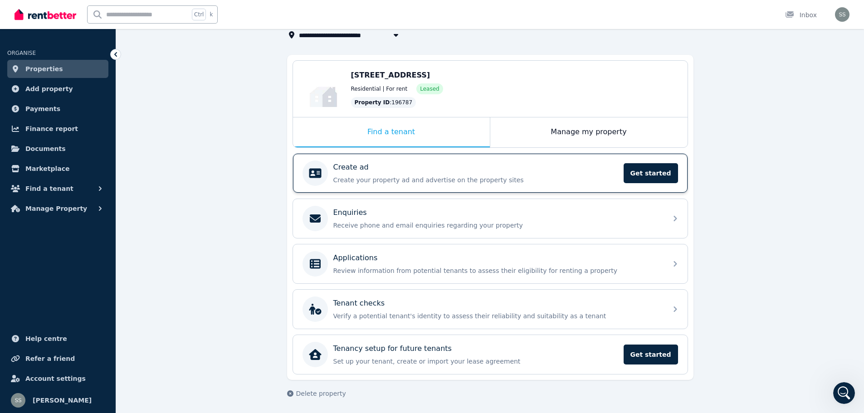
scroll to position [64, 0]
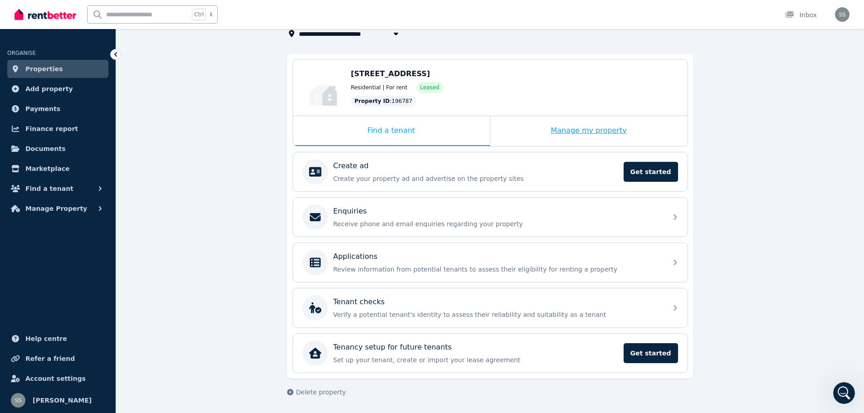
click at [575, 136] on div "Manage my property" at bounding box center [589, 131] width 197 height 30
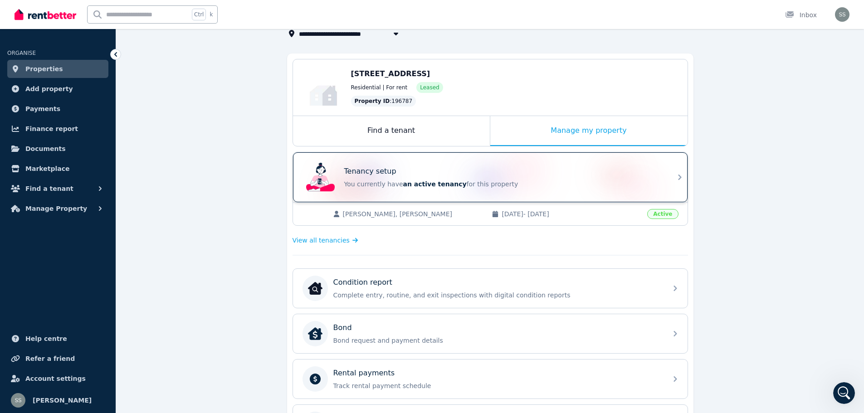
click at [383, 180] on p "You currently have an active tenancy for this property" at bounding box center [503, 184] width 318 height 9
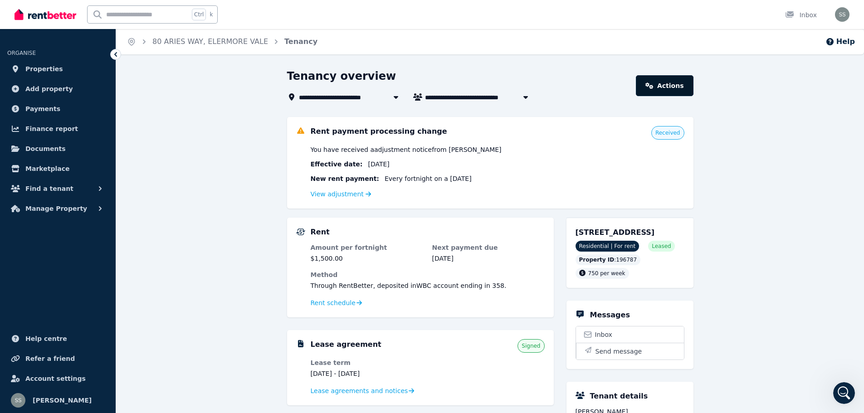
click at [663, 83] on link "Actions" at bounding box center [664, 85] width 57 height 21
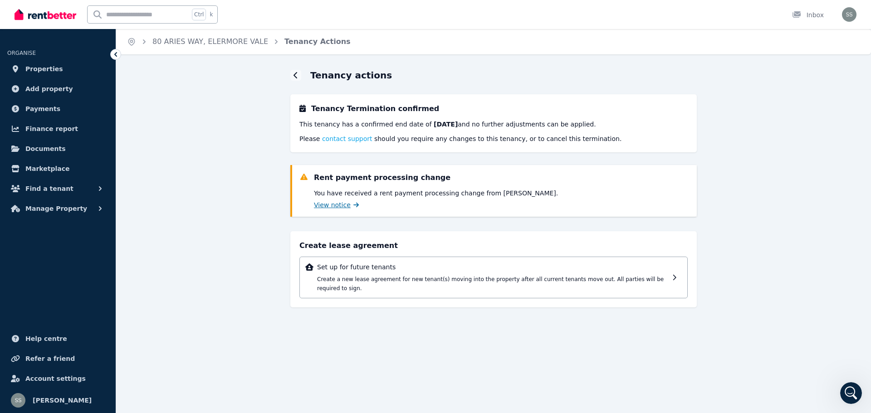
click at [339, 201] on span "View notice" at bounding box center [332, 205] width 37 height 9
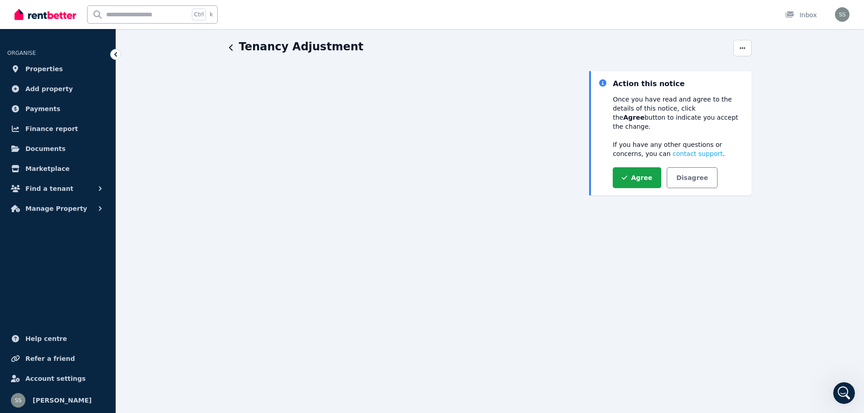
scroll to position [10, 0]
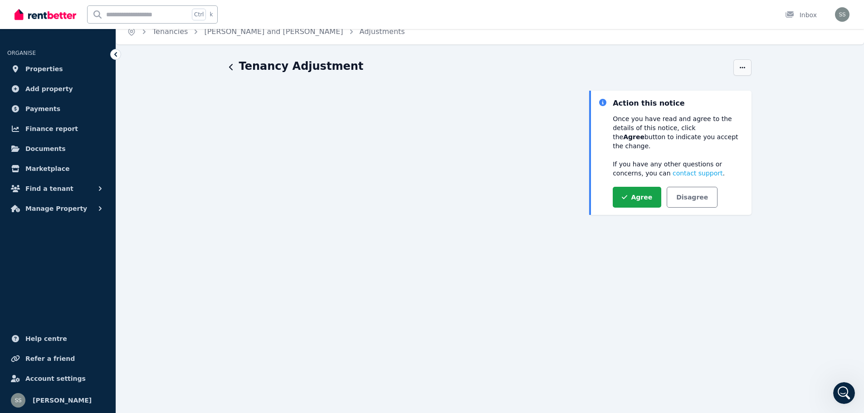
click at [746, 62] on span "button" at bounding box center [743, 67] width 18 height 16
drag, startPoint x: 758, startPoint y: 246, endPoint x: 678, endPoint y: 246, distance: 79.4
click at [758, 247] on div "Tenancy Adjustment History Action this notice Once you have read and agree to t…" at bounding box center [490, 344] width 748 height 570
click at [235, 67] on div "Tenancy Adjustment" at bounding box center [478, 67] width 499 height 17
drag, startPoint x: 116, startPoint y: 52, endPoint x: 127, endPoint y: 56, distance: 11.8
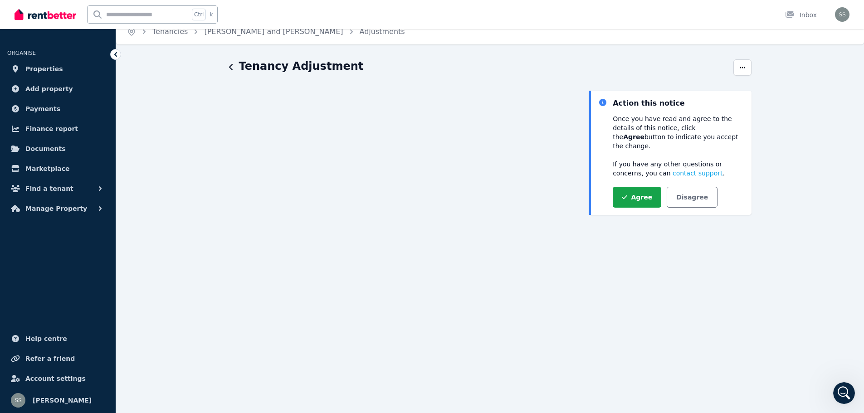
click at [116, 53] on icon at bounding box center [115, 54] width 9 height 9
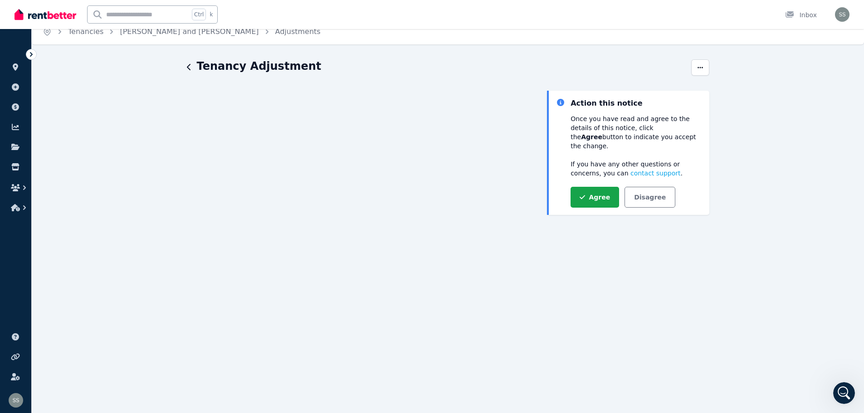
drag, startPoint x: 34, startPoint y: 53, endPoint x: 192, endPoint y: 64, distance: 157.8
click at [34, 52] on icon at bounding box center [31, 54] width 9 height 9
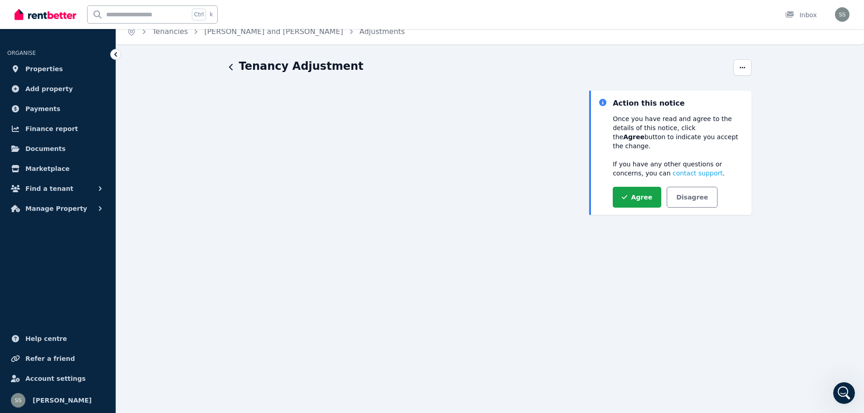
click at [233, 69] on icon "button" at bounding box center [231, 67] width 5 height 7
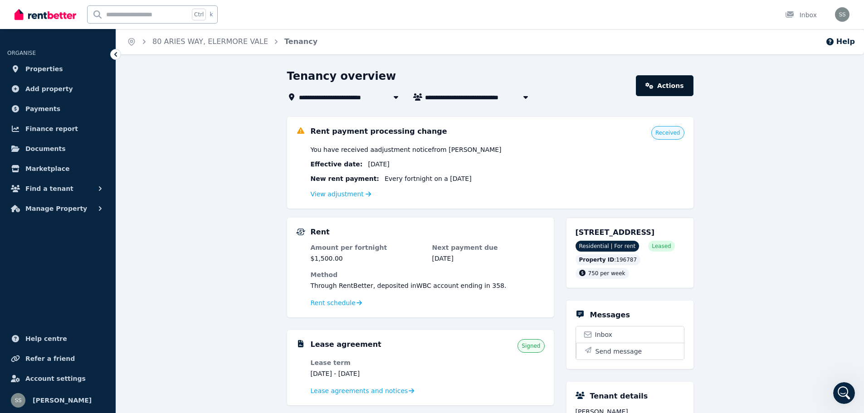
click at [682, 83] on link "Actions" at bounding box center [664, 85] width 57 height 21
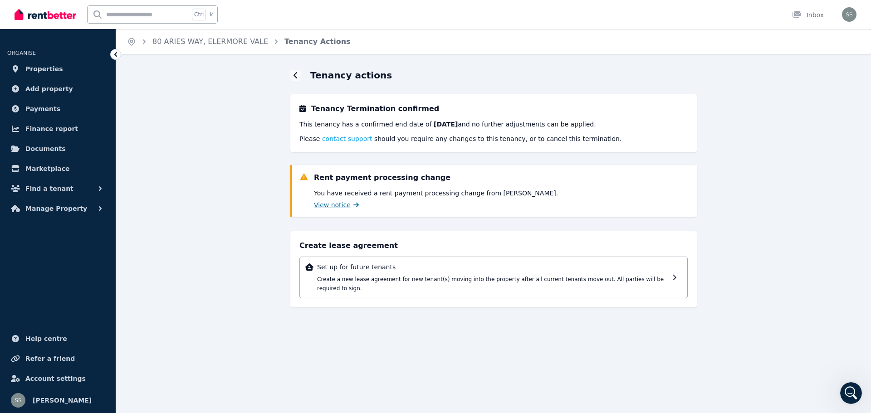
click at [337, 206] on span "View notice" at bounding box center [332, 205] width 37 height 9
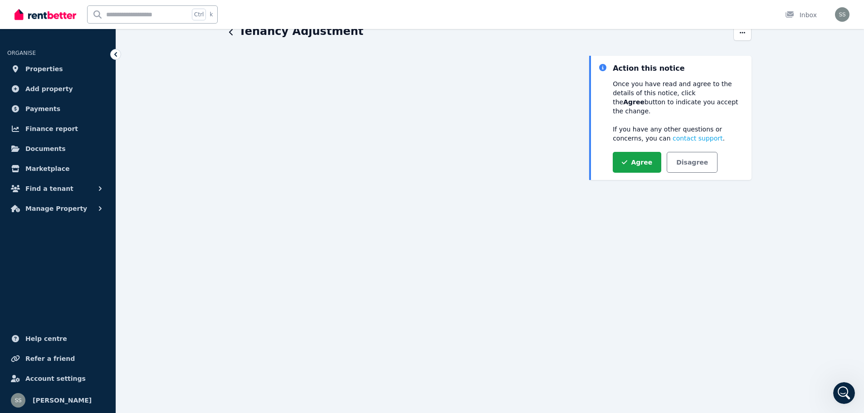
scroll to position [45, 0]
click at [232, 31] on icon "button" at bounding box center [231, 31] width 5 height 7
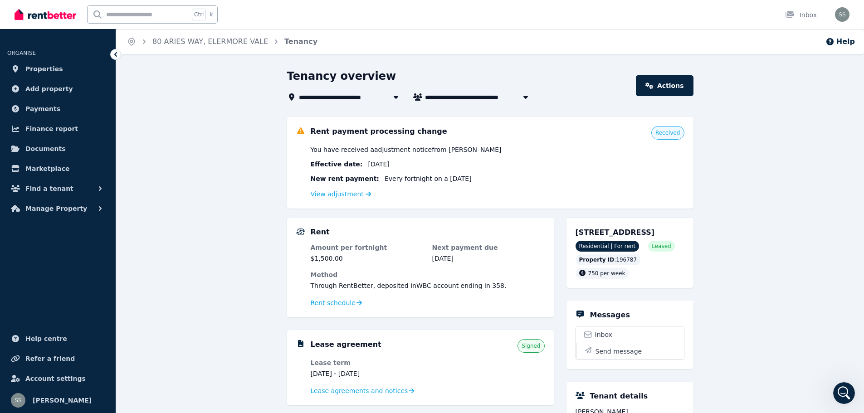
click at [335, 194] on link "View adjustment" at bounding box center [341, 194] width 61 height 7
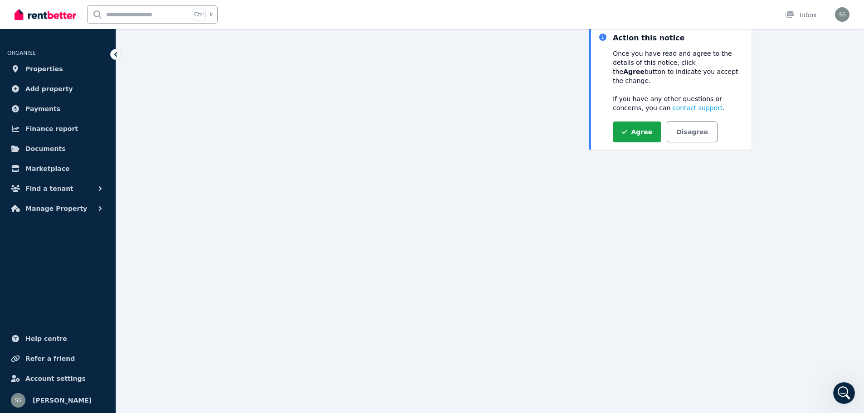
scroll to position [101, 0]
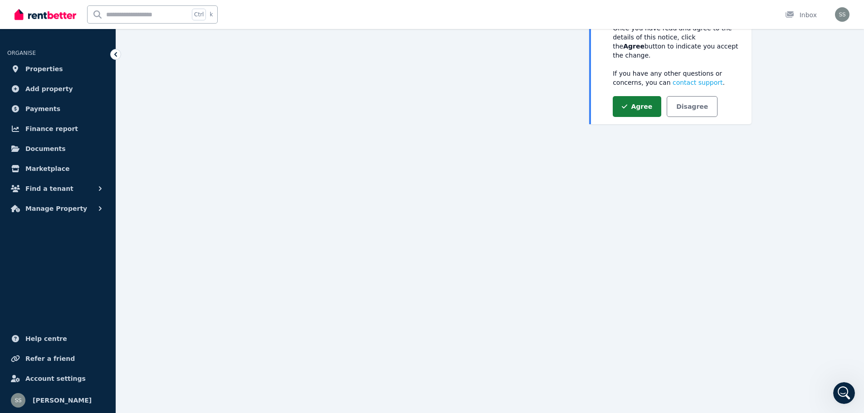
click at [621, 96] on button "Agree" at bounding box center [637, 106] width 49 height 21
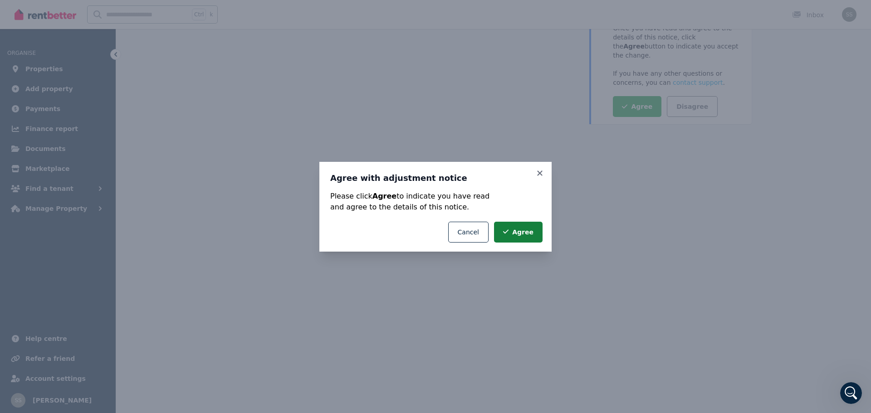
click at [523, 227] on button "Agree" at bounding box center [518, 232] width 49 height 21
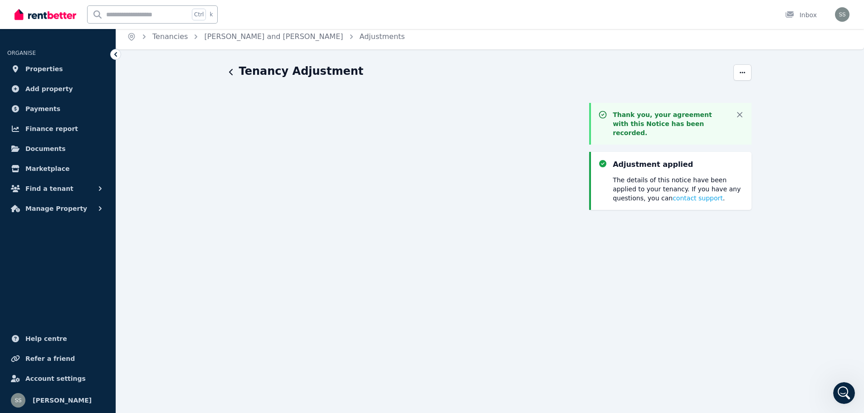
scroll to position [0, 0]
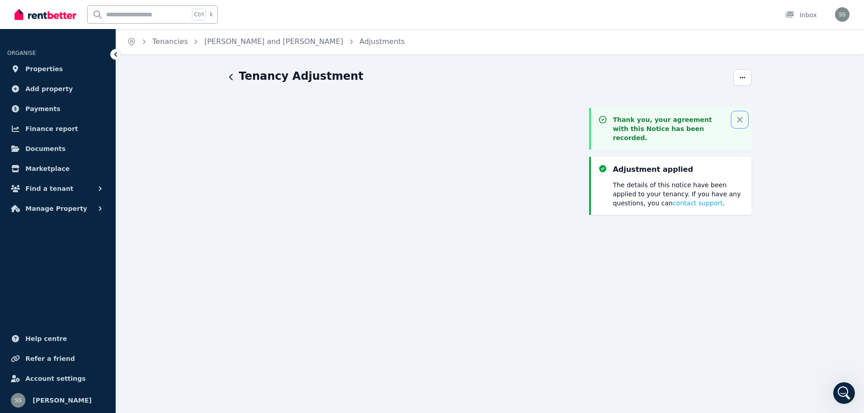
click at [742, 119] on icon "button" at bounding box center [740, 119] width 9 height 9
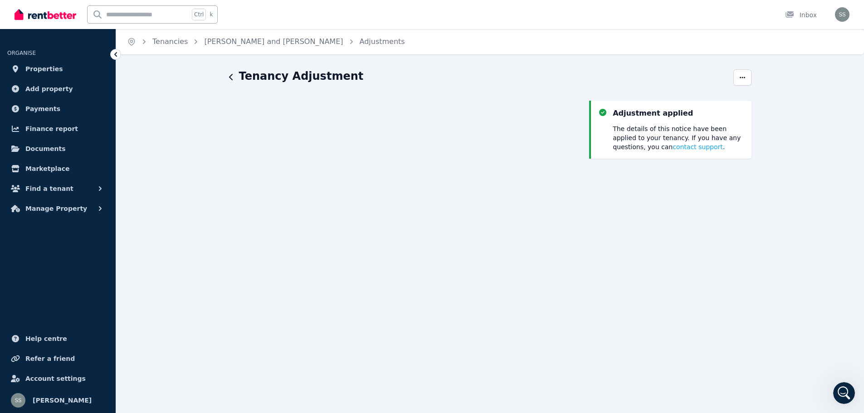
click at [232, 78] on icon "button" at bounding box center [231, 77] width 5 height 7
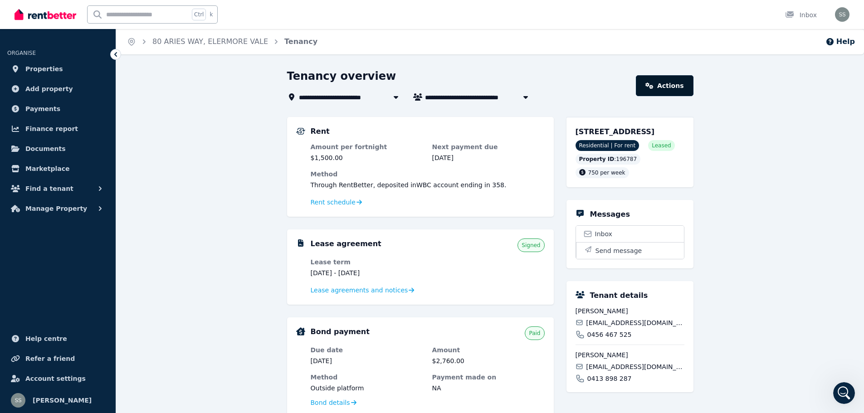
click at [667, 84] on link "Actions" at bounding box center [664, 85] width 57 height 21
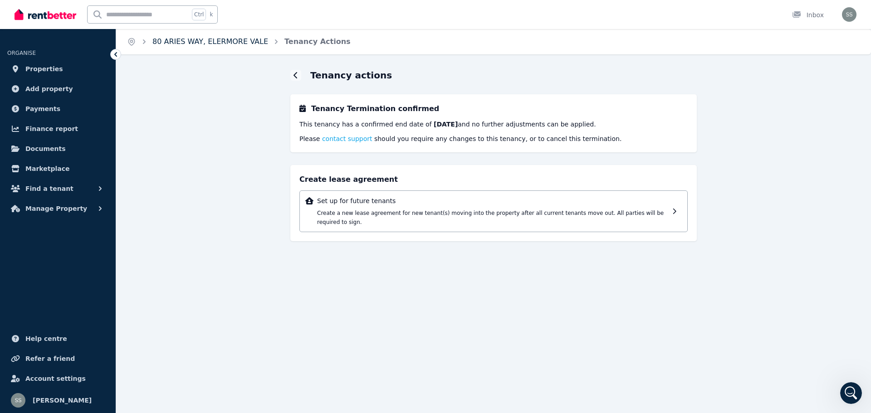
click at [174, 41] on link "80 ARIES WAY, ELERMORE VALE" at bounding box center [210, 41] width 116 height 9
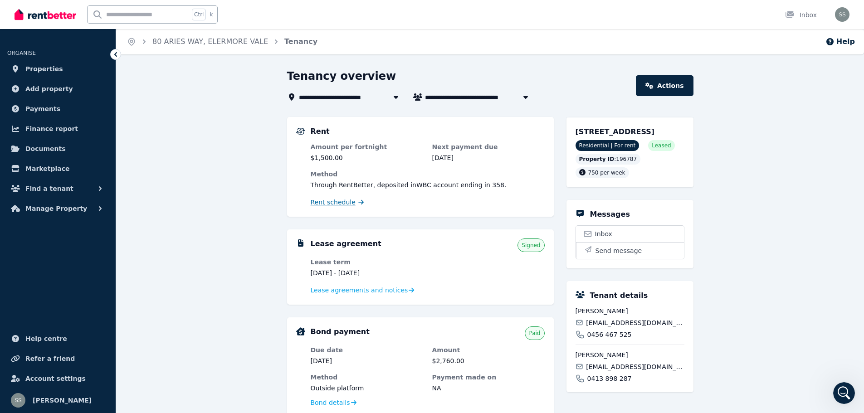
click at [327, 200] on span "Rent schedule" at bounding box center [333, 202] width 45 height 9
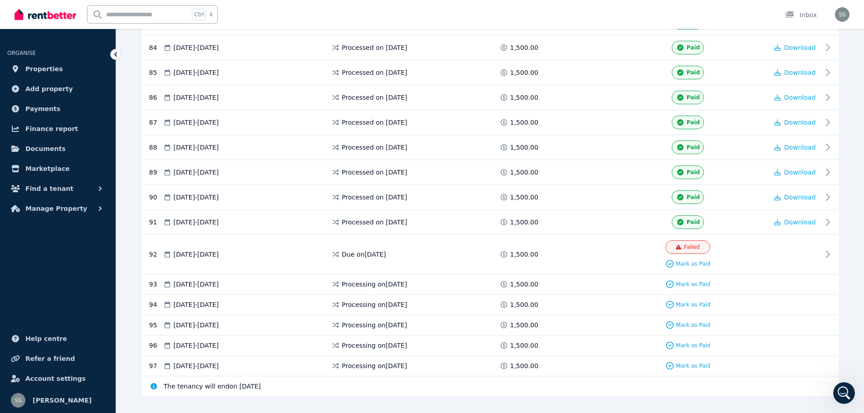
scroll to position [2290, 0]
